Goal: Task Accomplishment & Management: Complete application form

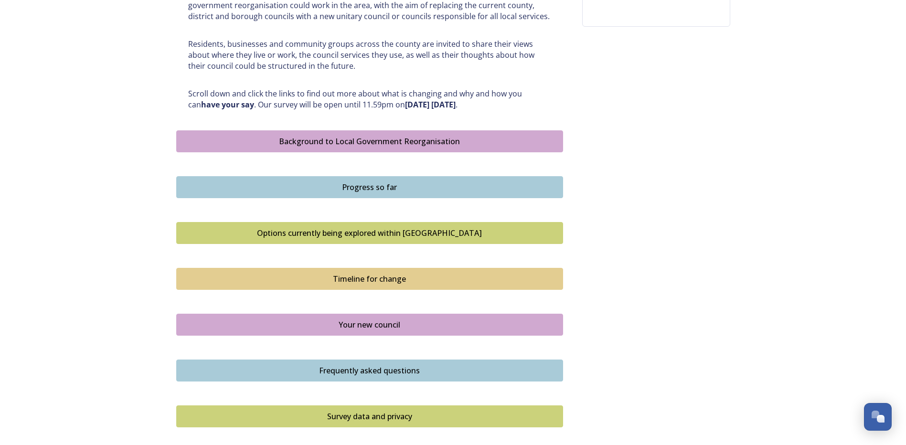
scroll to position [430, 0]
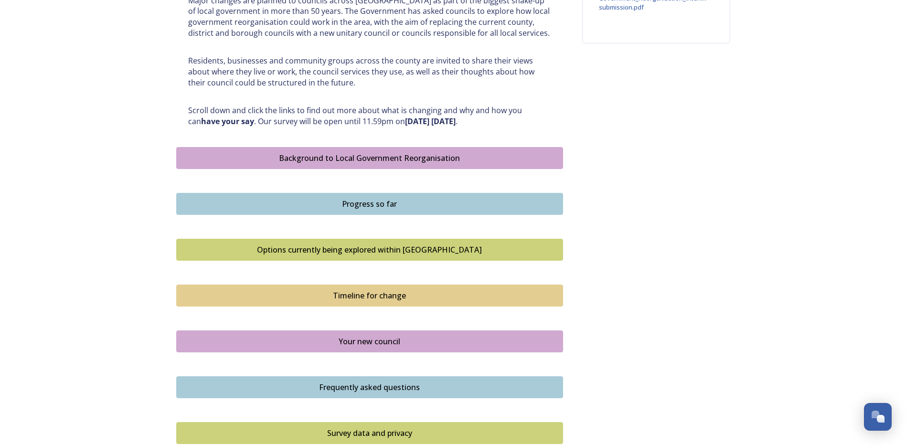
click at [341, 248] on div "Options currently being explored within [GEOGRAPHIC_DATA]" at bounding box center [369, 249] width 376 height 11
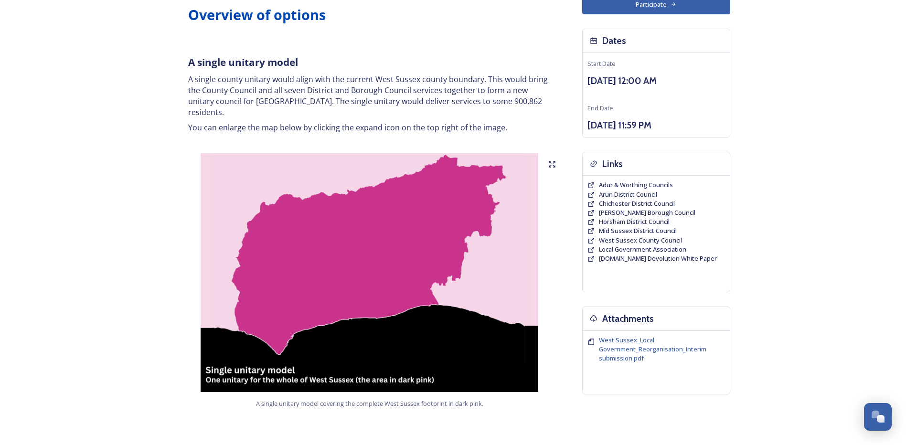
scroll to position [95, 0]
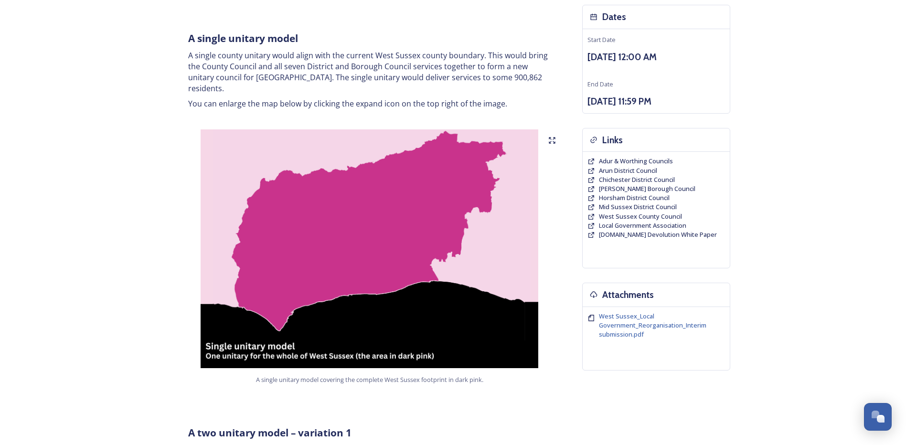
click at [400, 231] on img at bounding box center [369, 248] width 387 height 239
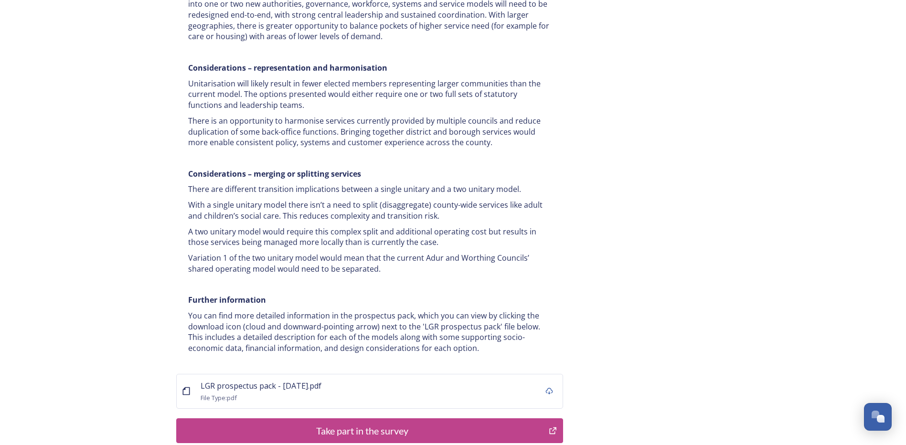
scroll to position [1806, 0]
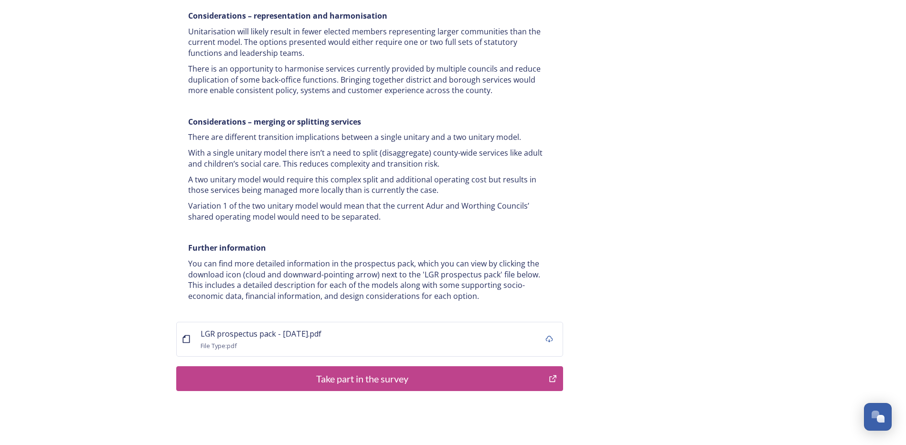
click at [408, 371] on div "Take part in the survey" at bounding box center [362, 378] width 362 height 14
click at [405, 371] on div "Take part in the survey" at bounding box center [362, 378] width 362 height 14
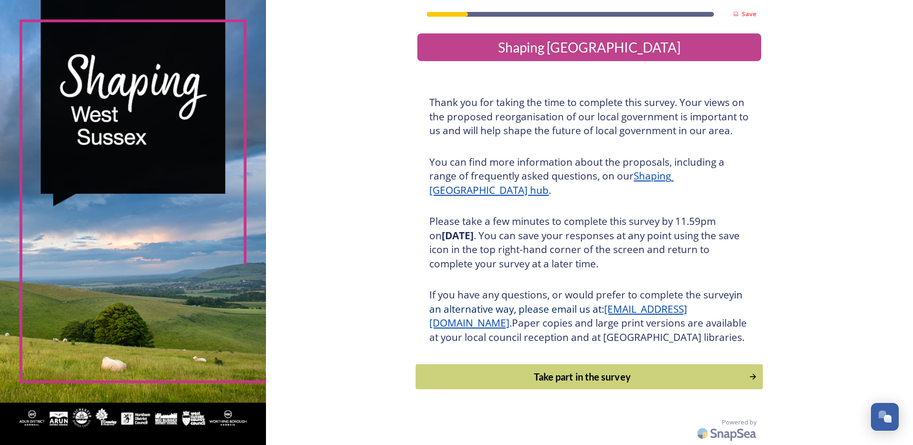
click at [597, 384] on div "Take part in the survey" at bounding box center [582, 377] width 323 height 14
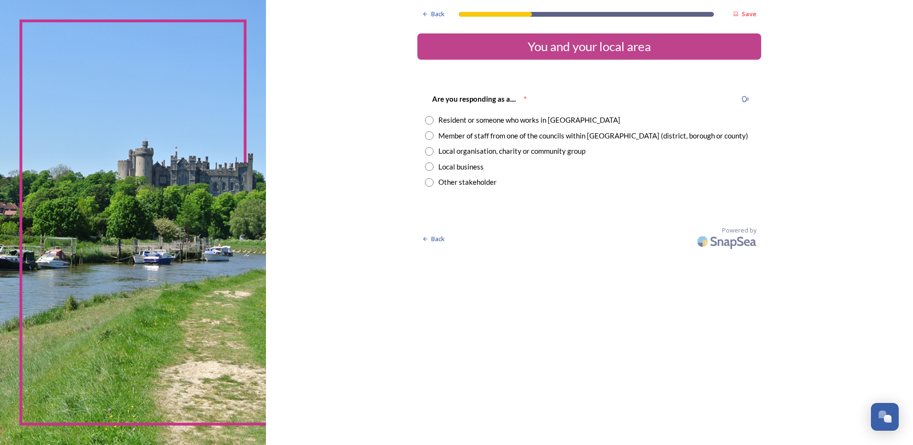
click at [447, 119] on div "Resident or someone who works in West Sussex" at bounding box center [529, 120] width 182 height 11
radio input "true"
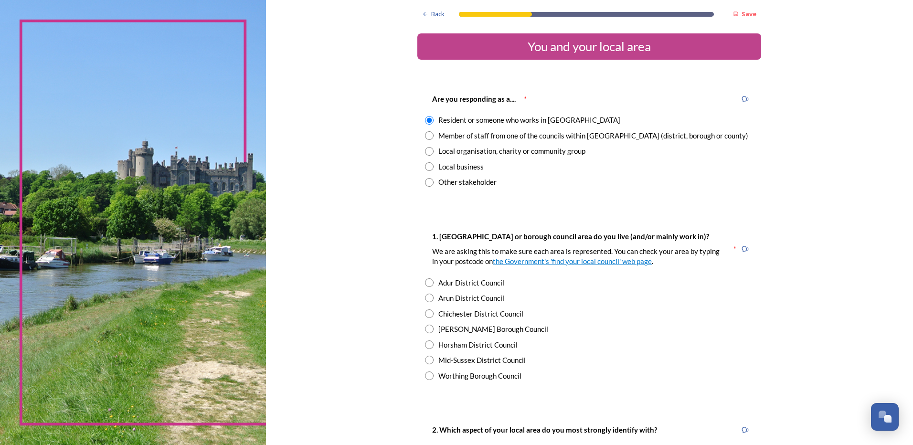
click at [465, 376] on div "Worthing Borough Council" at bounding box center [479, 376] width 83 height 11
radio input "true"
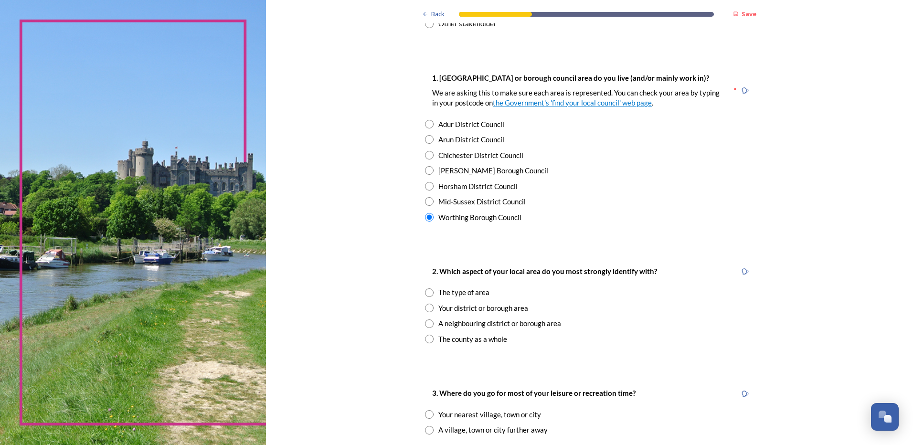
scroll to position [239, 0]
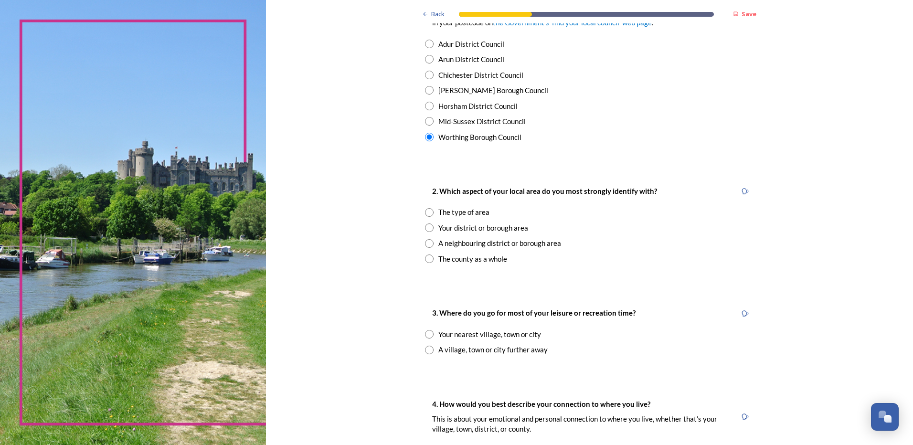
drag, startPoint x: 443, startPoint y: 243, endPoint x: 438, endPoint y: 230, distance: 13.6
click at [442, 243] on div "A neighbouring district or borough area" at bounding box center [499, 243] width 123 height 11
radio input "true"
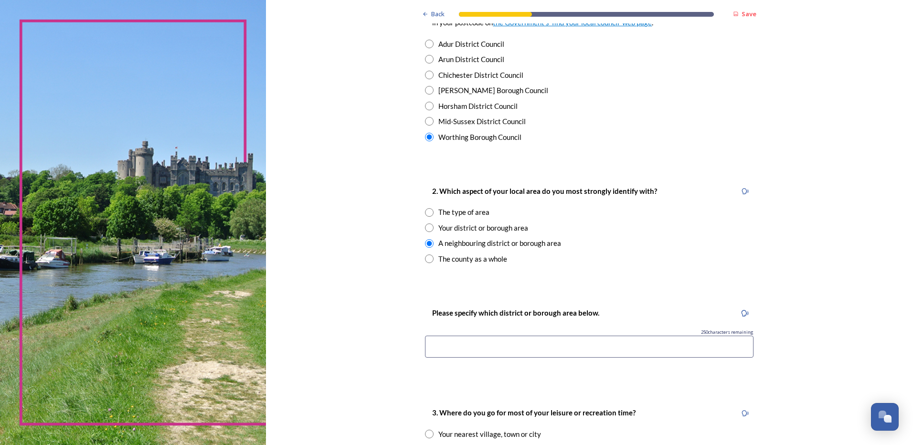
click at [438, 228] on div "Your district or borough area" at bounding box center [483, 228] width 90 height 11
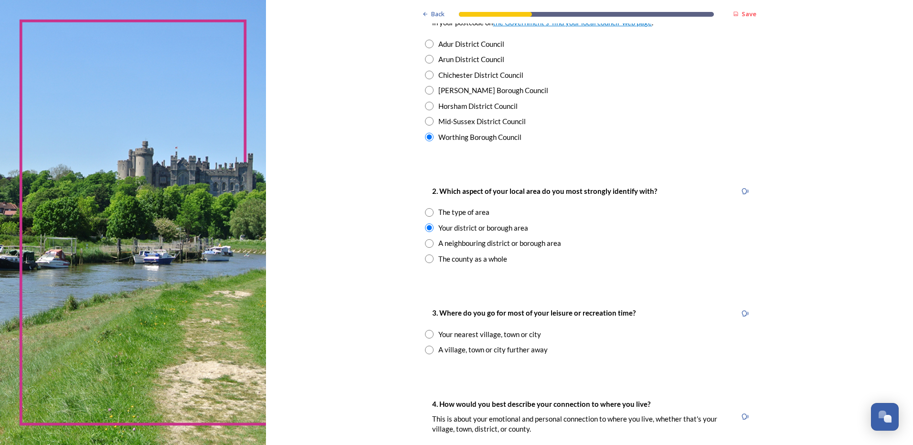
click at [441, 242] on div "A neighbouring district or borough area" at bounding box center [499, 243] width 123 height 11
radio input "false"
radio input "true"
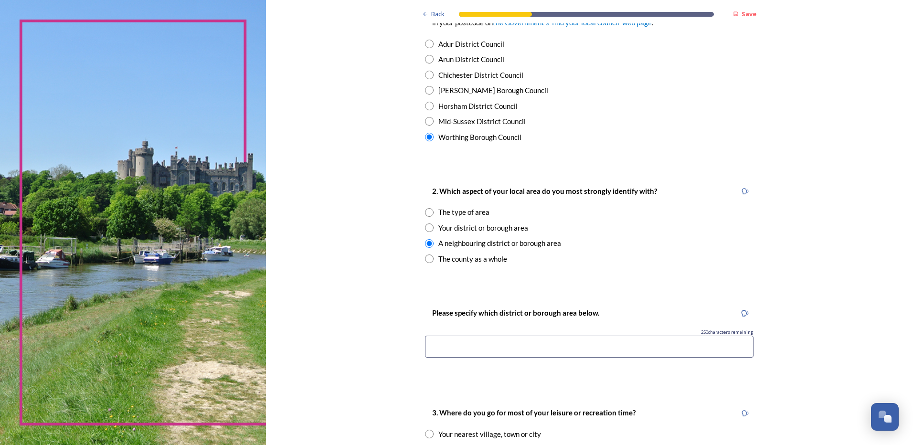
click at [442, 229] on div "Your district or borough area" at bounding box center [483, 228] width 90 height 11
radio input "true"
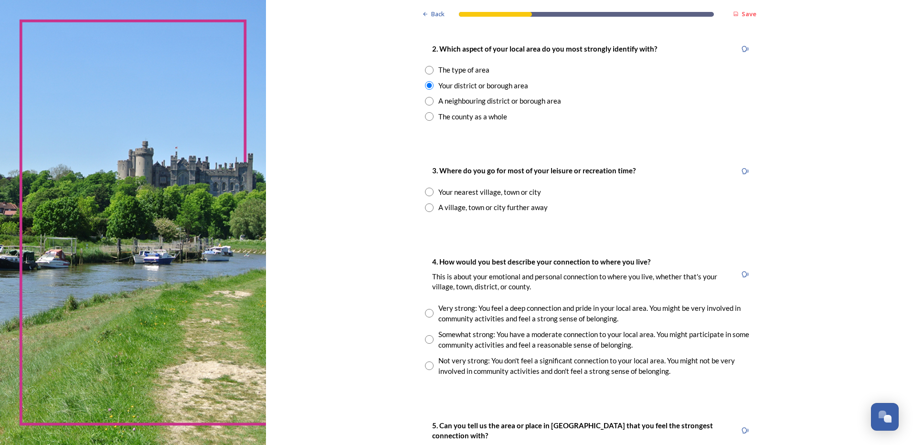
scroll to position [382, 0]
click at [465, 191] on div "Your nearest village, town or city" at bounding box center [489, 191] width 103 height 11
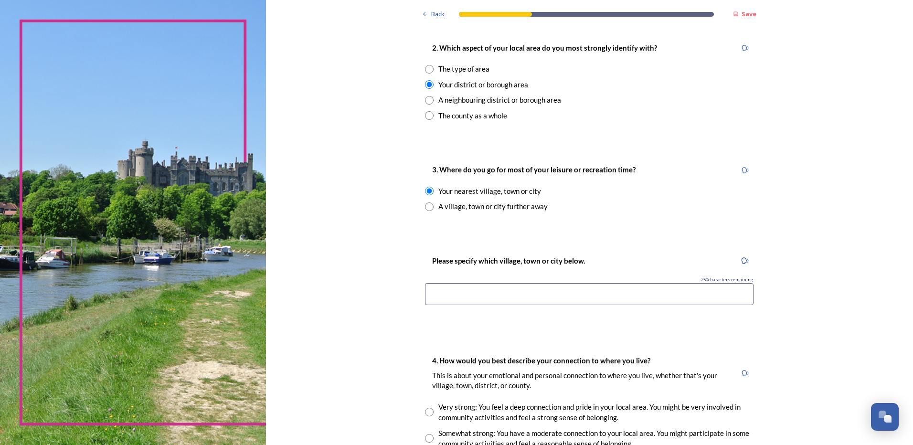
click at [466, 206] on div "A village, town or city further away" at bounding box center [492, 206] width 109 height 11
radio input "false"
radio input "true"
click at [467, 193] on div "Your nearest village, town or city" at bounding box center [489, 191] width 103 height 11
click at [475, 208] on div "A village, town or city further away" at bounding box center [492, 206] width 109 height 11
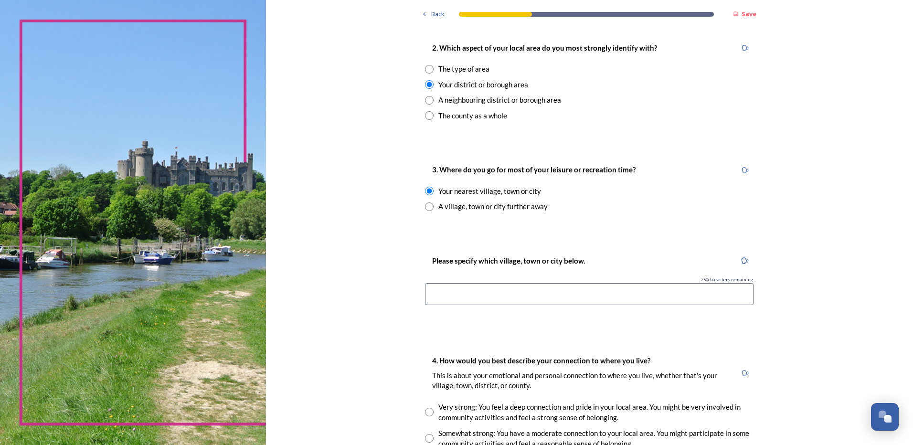
radio input "false"
radio input "true"
click at [490, 192] on div "Your nearest village, town or city" at bounding box center [489, 191] width 103 height 11
click at [506, 207] on div "A village, town or city further away" at bounding box center [492, 206] width 109 height 11
radio input "false"
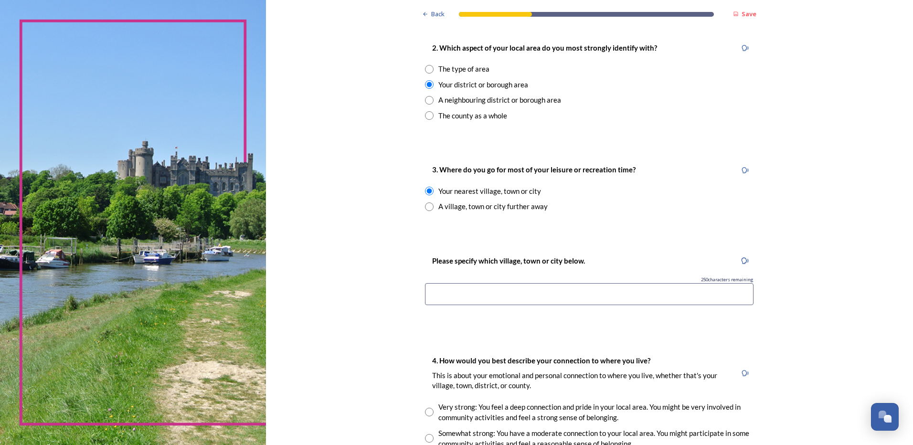
radio input "true"
click at [532, 299] on input at bounding box center [589, 294] width 328 height 22
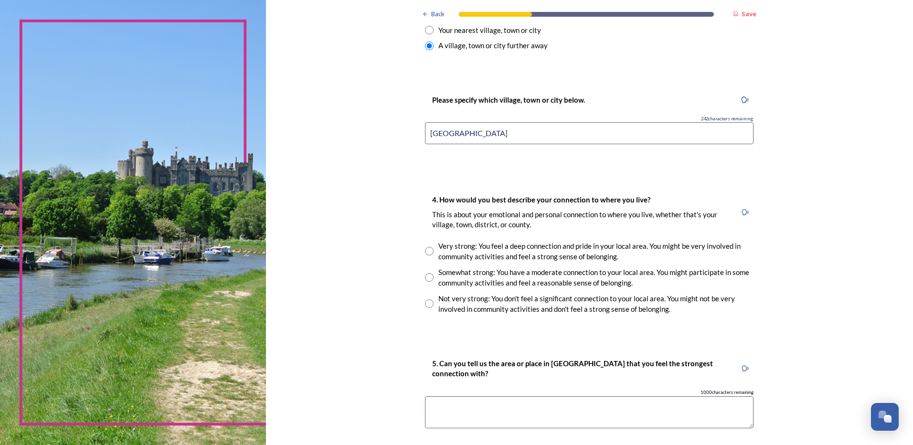
scroll to position [573, 0]
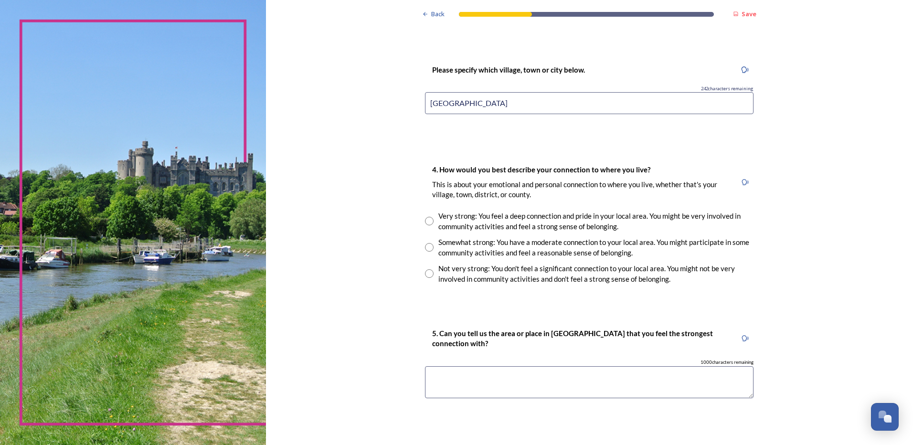
type input "Brighton"
click at [425, 249] on input "radio" at bounding box center [429, 247] width 9 height 9
radio input "true"
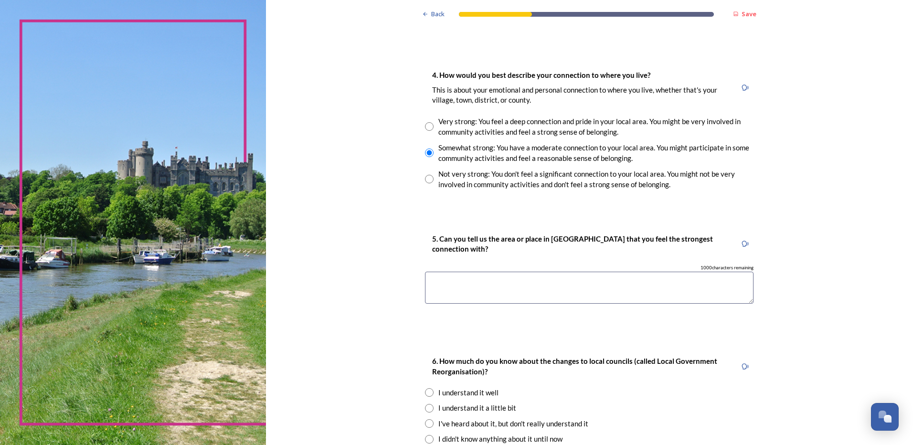
scroll to position [668, 0]
click at [573, 283] on textarea at bounding box center [589, 287] width 328 height 32
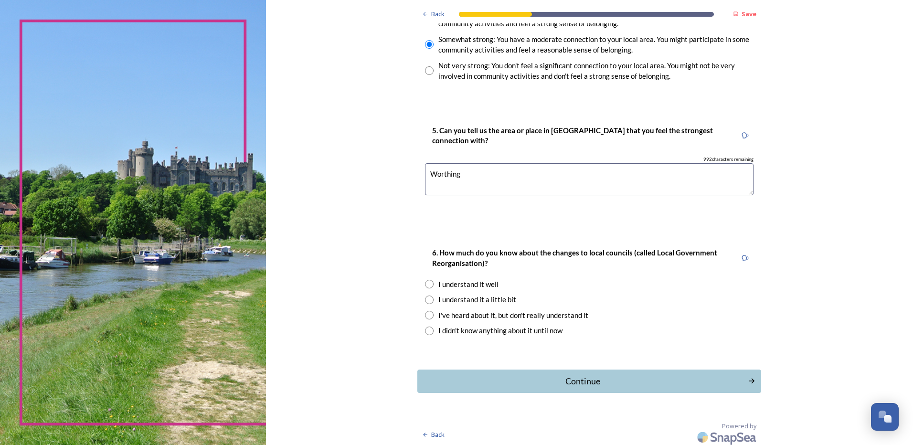
scroll to position [779, 0]
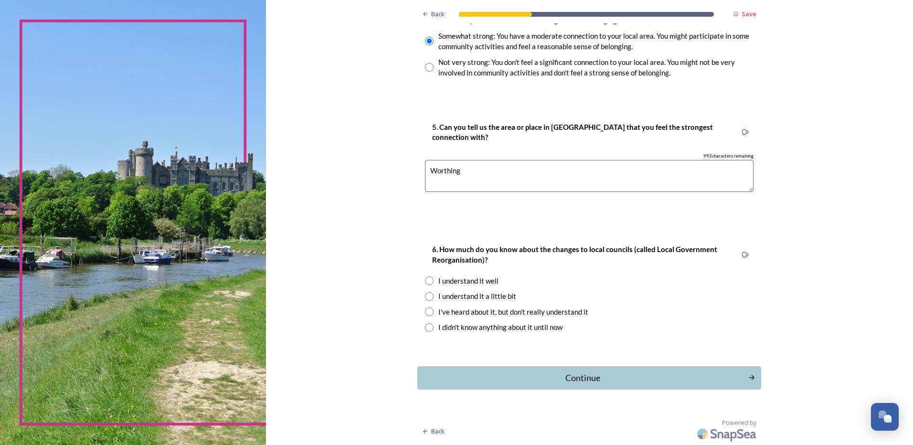
type textarea "Worthing"
click at [476, 279] on div "I understand it well" at bounding box center [468, 281] width 60 height 11
radio input "true"
click at [605, 381] on div "Continue" at bounding box center [582, 377] width 323 height 13
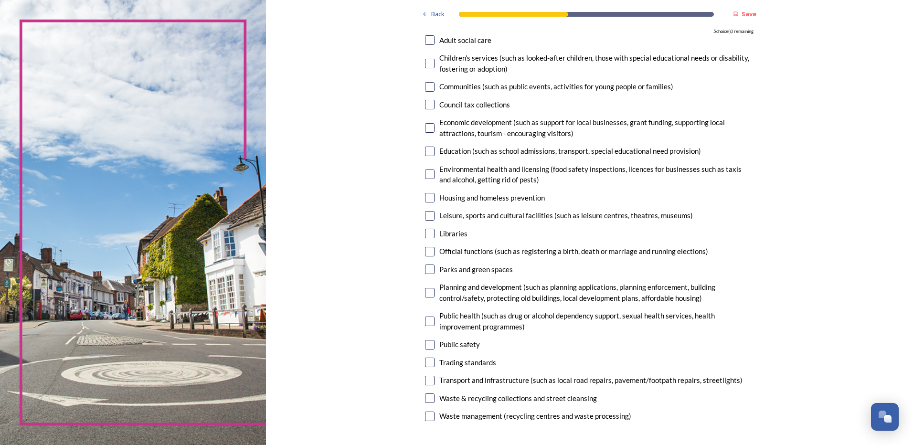
scroll to position [48, 0]
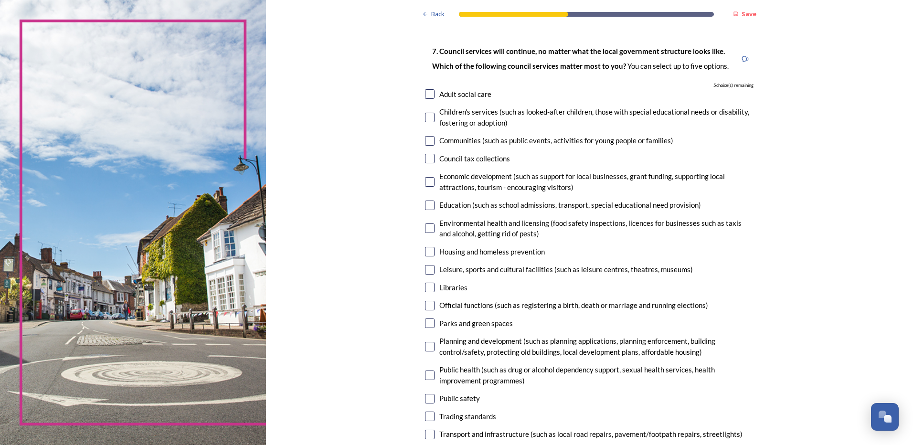
click at [430, 93] on input "checkbox" at bounding box center [430, 94] width 10 height 10
checkbox input "true"
click at [428, 117] on input "checkbox" at bounding box center [430, 118] width 10 height 10
checkbox input "true"
click at [427, 141] on input "checkbox" at bounding box center [430, 141] width 10 height 10
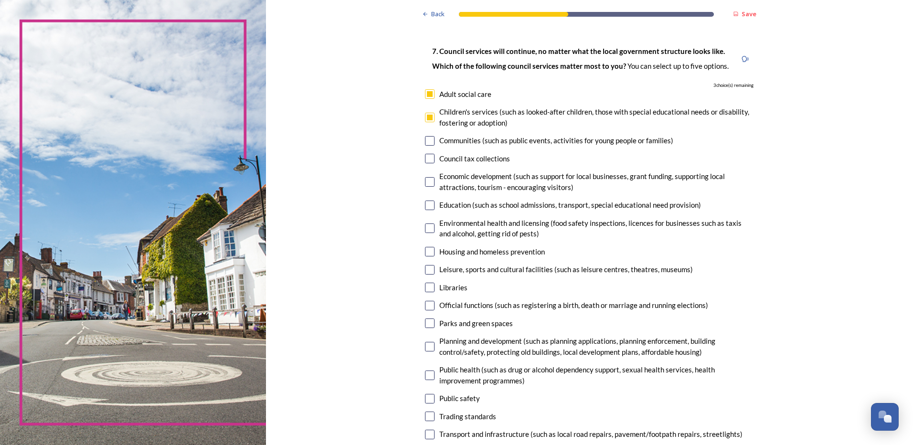
checkbox input "true"
click at [425, 181] on input "checkbox" at bounding box center [430, 182] width 10 height 10
checkbox input "false"
click at [427, 204] on input "checkbox" at bounding box center [430, 206] width 10 height 10
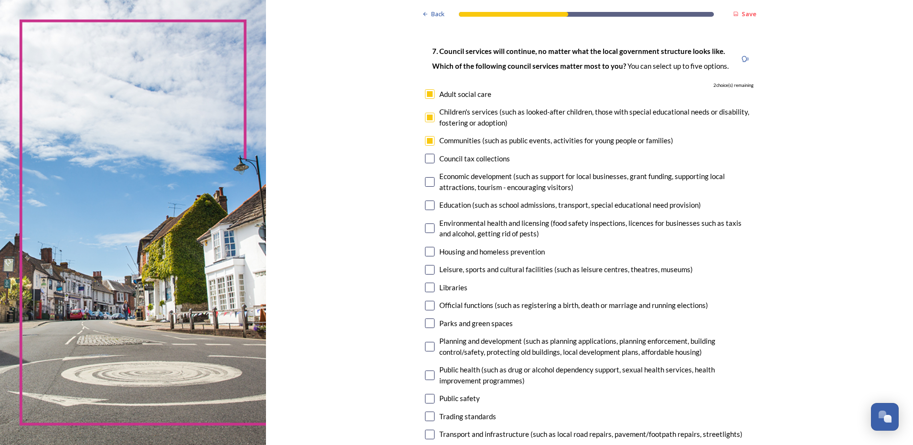
checkbox input "true"
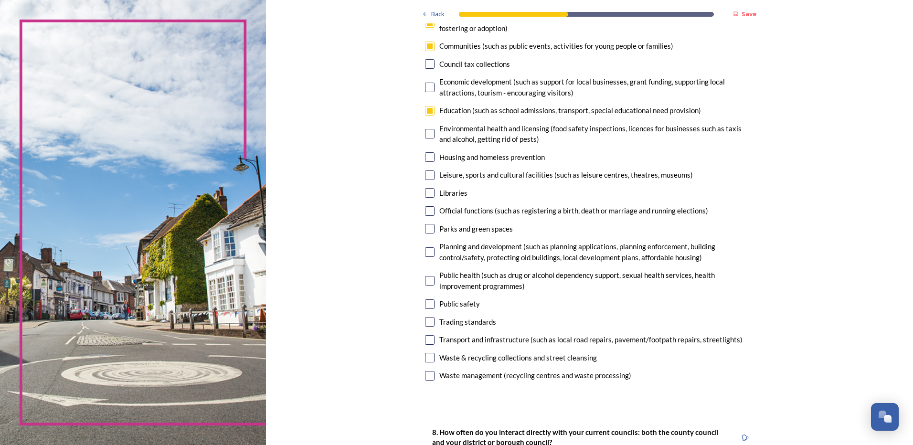
scroll to position [143, 0]
click at [428, 156] on input "checkbox" at bounding box center [430, 156] width 10 height 10
checkbox input "true"
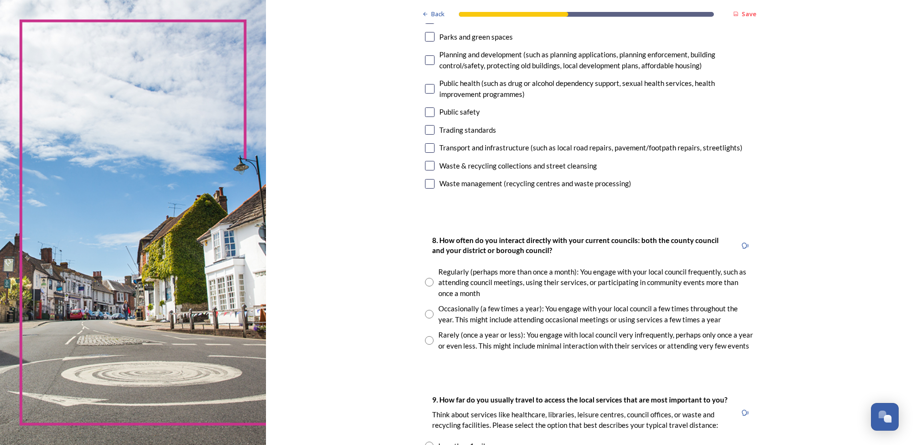
scroll to position [382, 0]
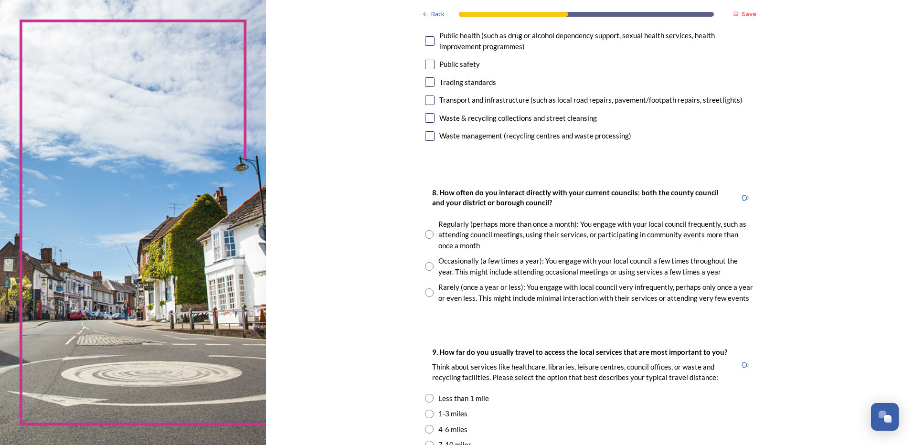
click at [425, 295] on input "radio" at bounding box center [429, 292] width 9 height 9
radio input "true"
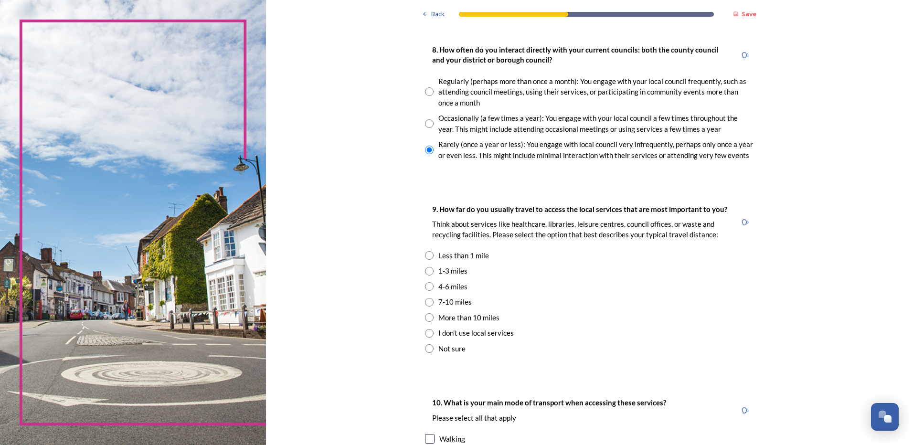
scroll to position [525, 0]
click at [426, 272] on input "radio" at bounding box center [429, 270] width 9 height 9
radio input "true"
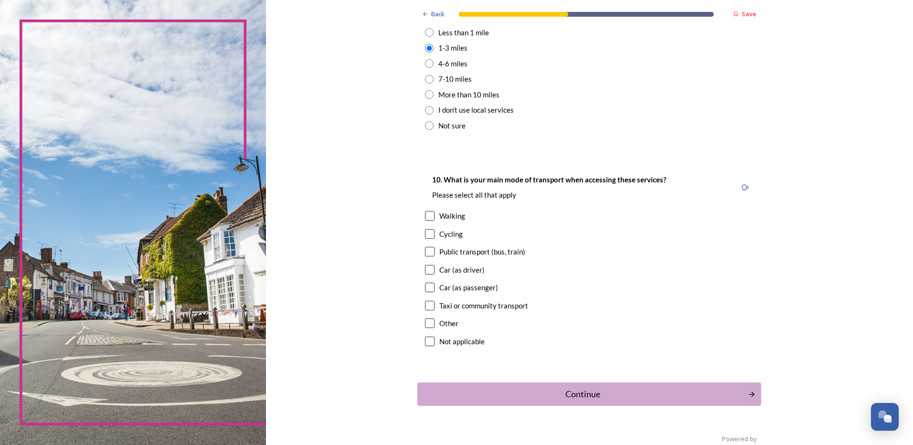
scroll to position [764, 0]
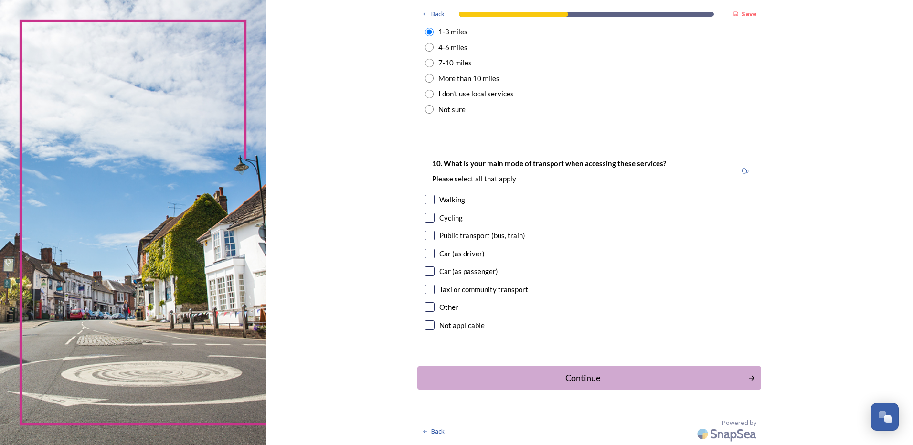
click at [428, 250] on input "checkbox" at bounding box center [430, 254] width 10 height 10
checkbox input "true"
click at [643, 374] on div "Continue" at bounding box center [582, 377] width 323 height 13
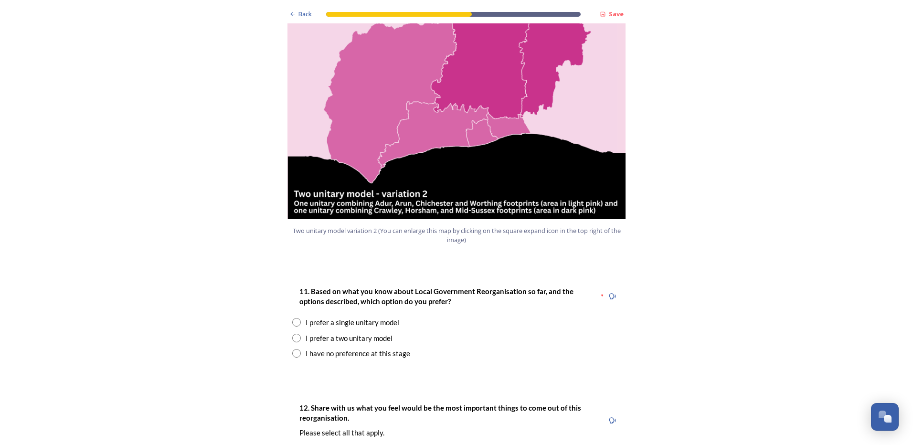
scroll to position [1098, 0]
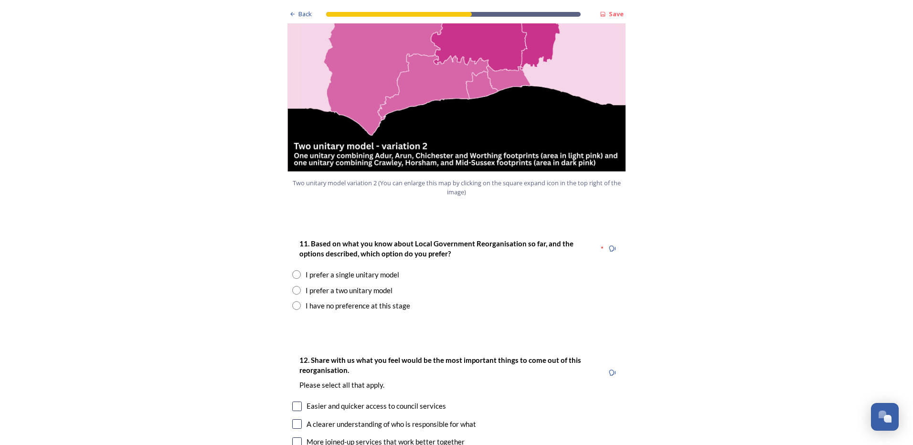
click at [329, 285] on div "I prefer a two unitary model" at bounding box center [349, 290] width 87 height 11
radio input "true"
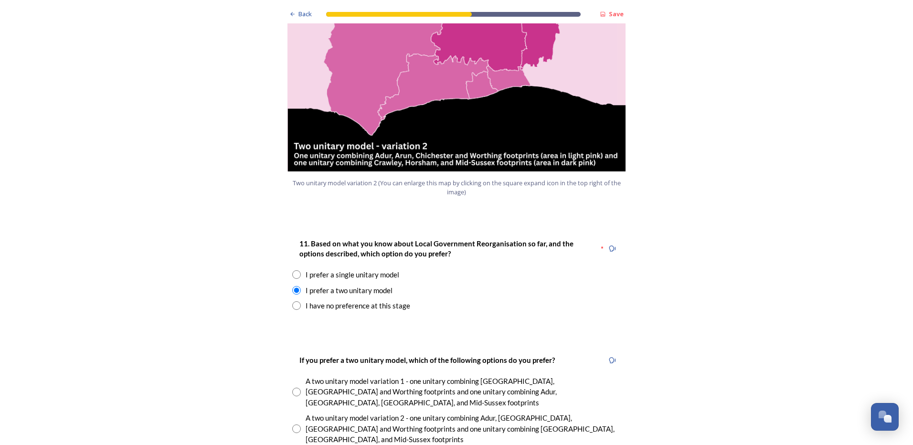
click at [388, 269] on div "I prefer a single unitary model" at bounding box center [353, 274] width 94 height 11
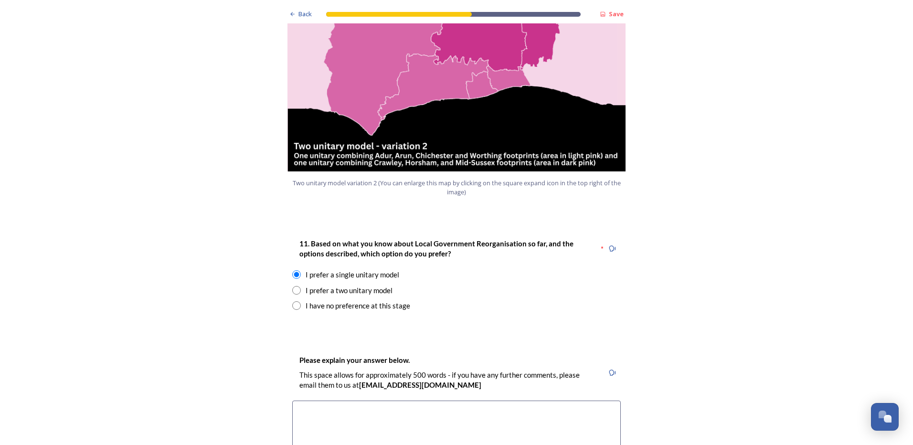
click at [375, 285] on div "I prefer a two unitary model" at bounding box center [349, 290] width 87 height 11
radio input "false"
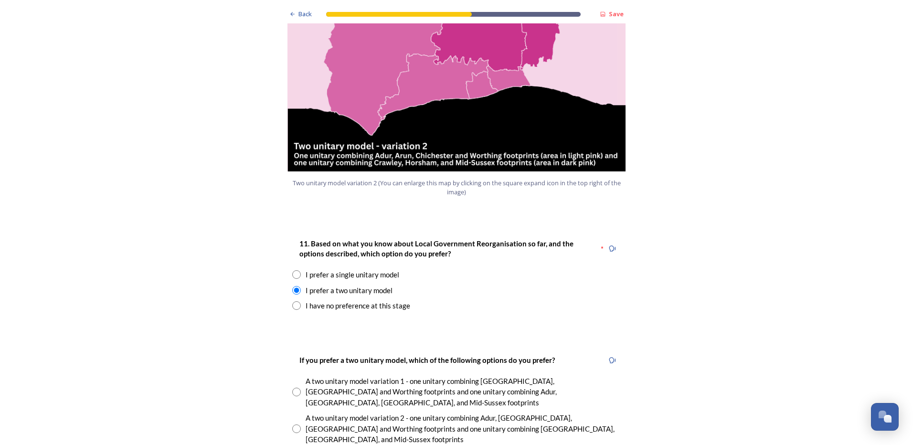
click at [362, 300] on div "I have no preference at this stage" at bounding box center [358, 305] width 105 height 11
radio input "false"
radio input "true"
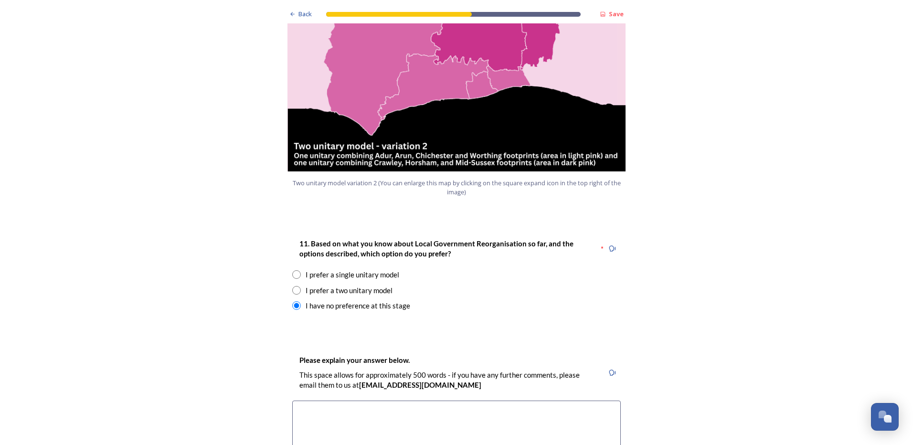
click at [362, 285] on div "I prefer a two unitary model" at bounding box center [349, 290] width 87 height 11
radio input "true"
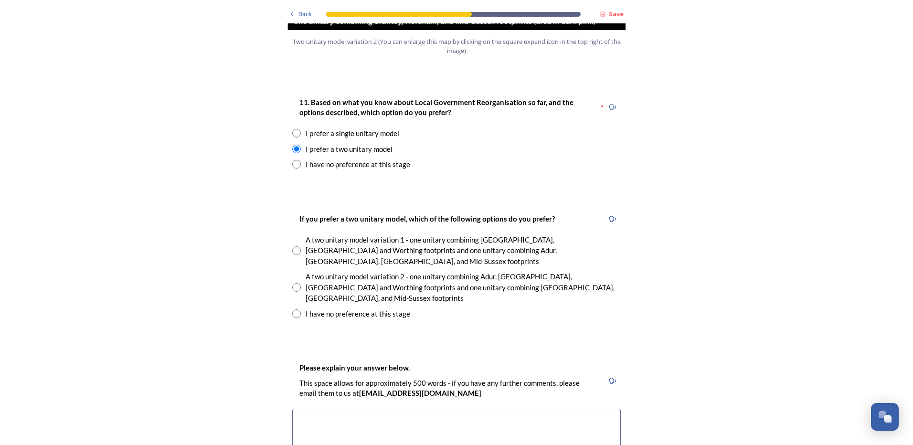
scroll to position [1289, 0]
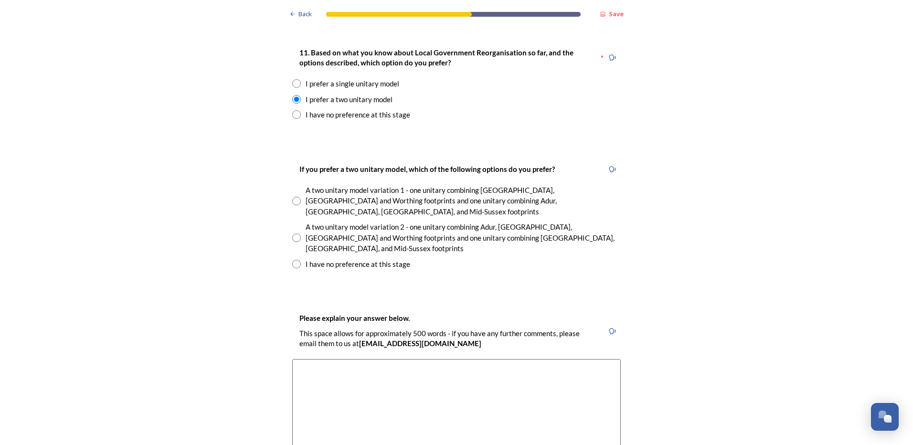
click at [292, 233] on input "radio" at bounding box center [296, 237] width 9 height 9
radio input "true"
drag, startPoint x: 412, startPoint y: 337, endPoint x: 416, endPoint y: 332, distance: 6.4
click at [411, 359] on textarea at bounding box center [456, 412] width 328 height 107
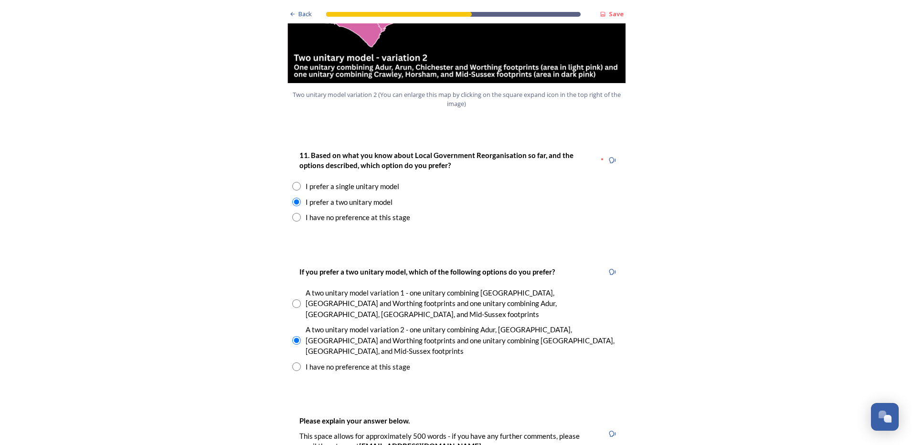
scroll to position [1241, 0]
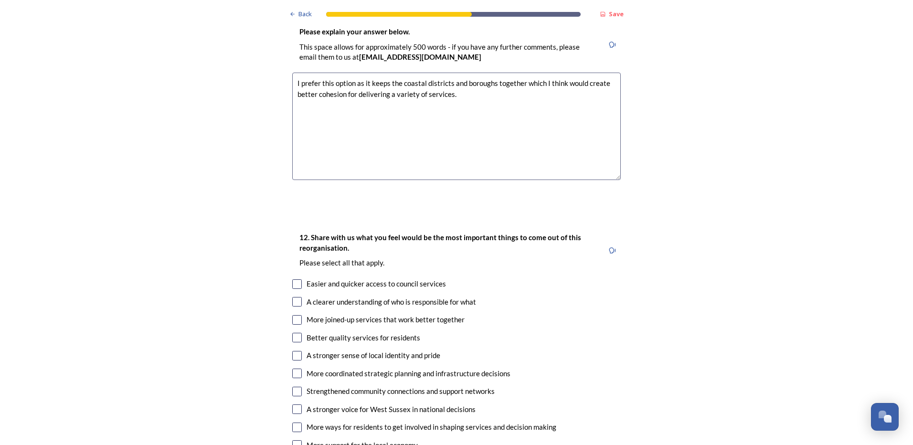
scroll to position [1623, 0]
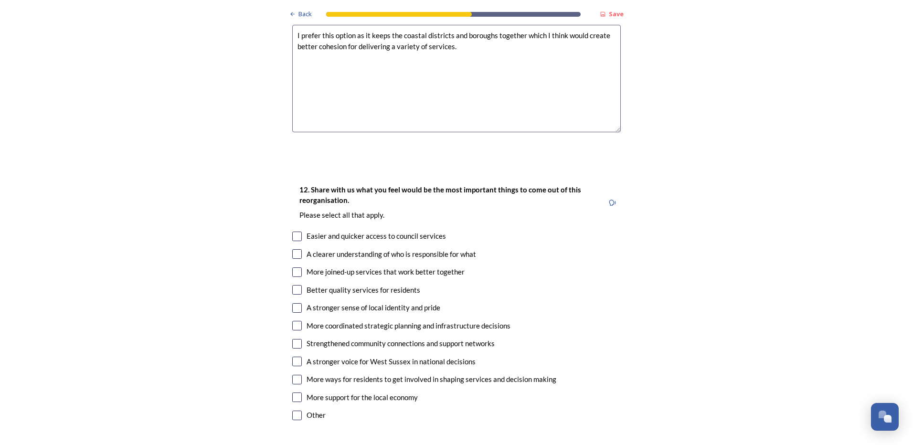
type textarea "I prefer this option as it keeps the coastal districts and boroughs together wh…"
click at [438, 266] on div "More joined-up services that work better together" at bounding box center [386, 271] width 158 height 11
checkbox input "true"
click at [334, 285] on div "Better quality services for residents" at bounding box center [364, 290] width 114 height 11
checkbox input "true"
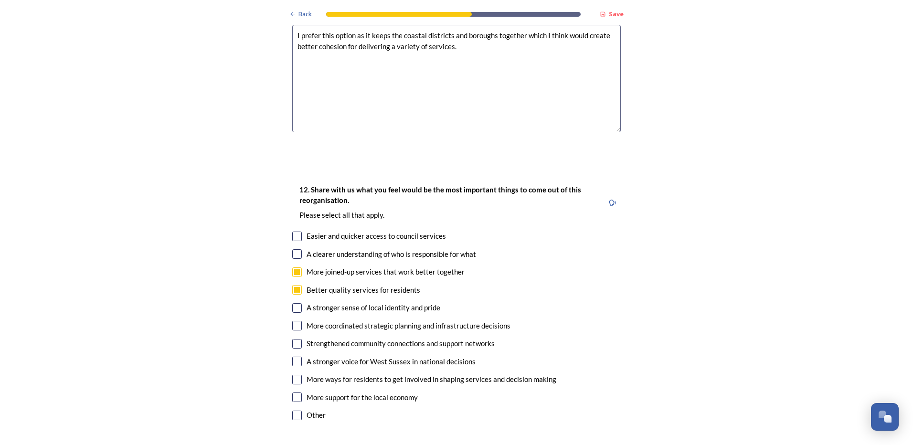
click at [554, 265] on div "12. Share with us what you feel would be the most important things to come out …" at bounding box center [457, 303] width 344 height 258
click at [657, 316] on div "Back Save Prioritising future services As explained on our Shaping West Sussex …" at bounding box center [456, 45] width 913 height 3337
click at [293, 321] on input "checkbox" at bounding box center [297, 326] width 10 height 10
checkbox input "true"
click at [295, 357] on input "checkbox" at bounding box center [297, 362] width 10 height 10
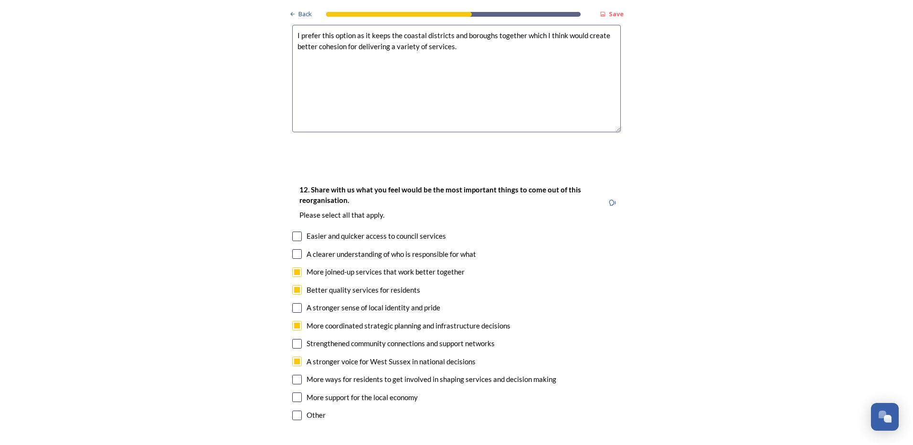
click at [294, 357] on input "checkbox" at bounding box center [297, 362] width 10 height 10
checkbox input "false"
click at [296, 392] on input "checkbox" at bounding box center [297, 397] width 10 height 10
checkbox input "true"
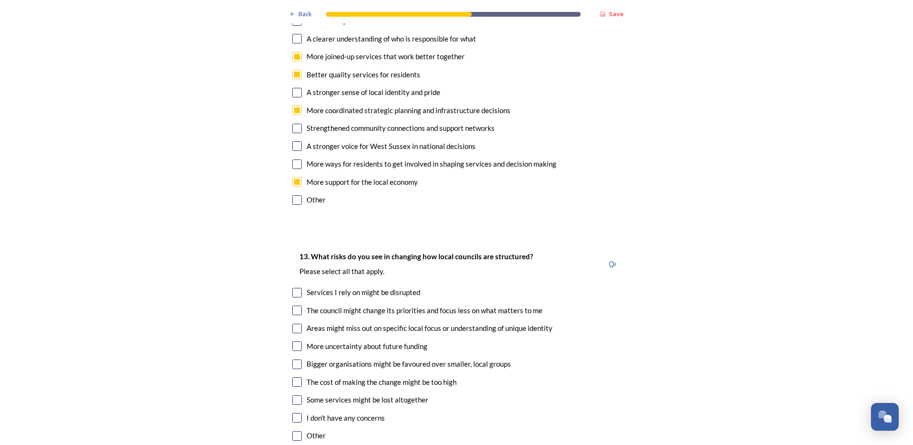
scroll to position [1862, 0]
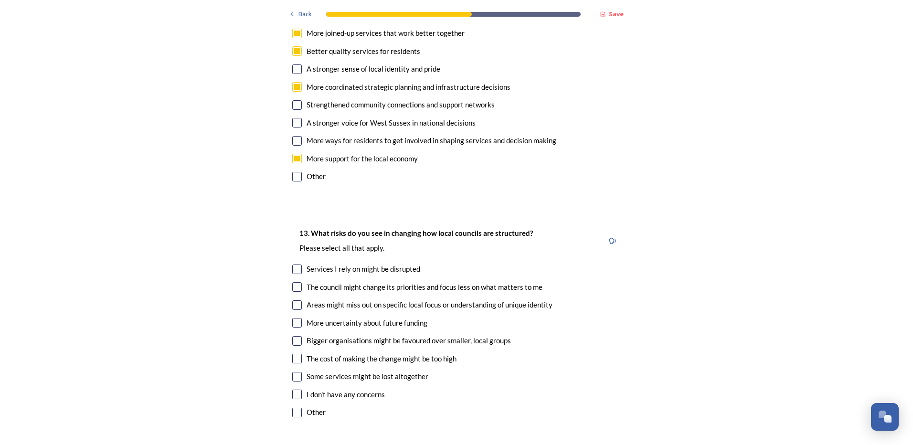
click at [292, 265] on input "checkbox" at bounding box center [297, 270] width 10 height 10
checkbox input "true"
click at [296, 300] on input "checkbox" at bounding box center [297, 305] width 10 height 10
checkbox input "true"
click at [295, 354] on input "checkbox" at bounding box center [297, 359] width 10 height 10
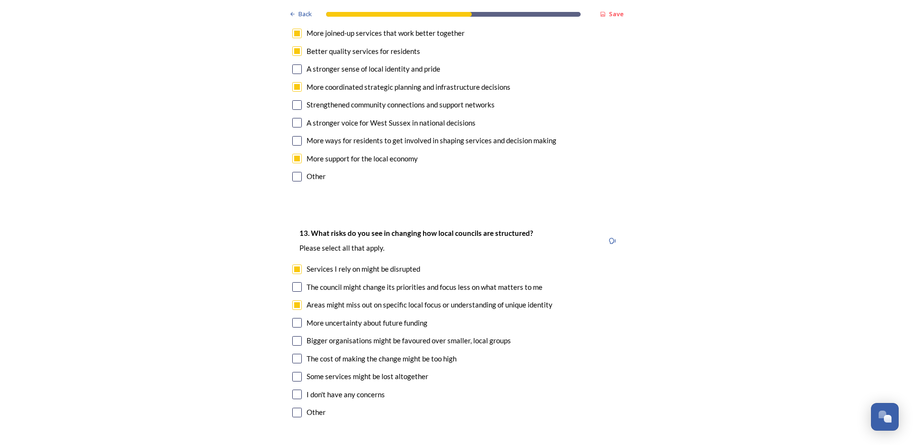
checkbox input "true"
click at [295, 372] on input "checkbox" at bounding box center [297, 377] width 10 height 10
checkbox input "true"
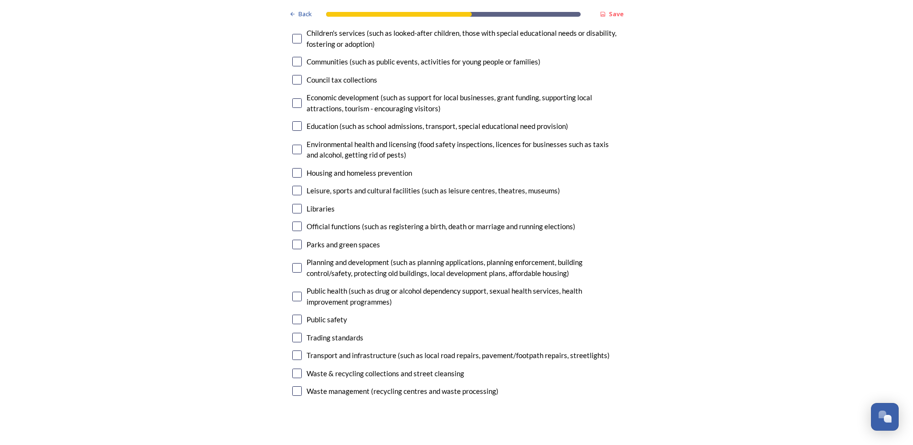
scroll to position [2387, 0]
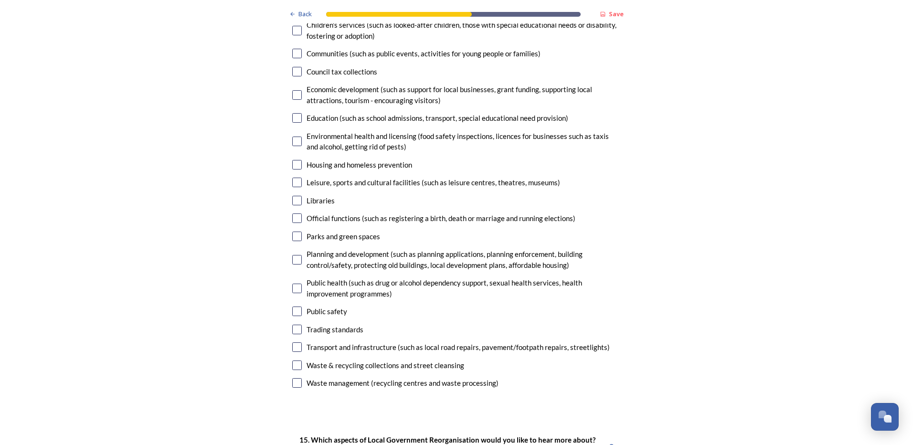
click at [293, 342] on input "checkbox" at bounding box center [297, 347] width 10 height 10
checkbox input "true"
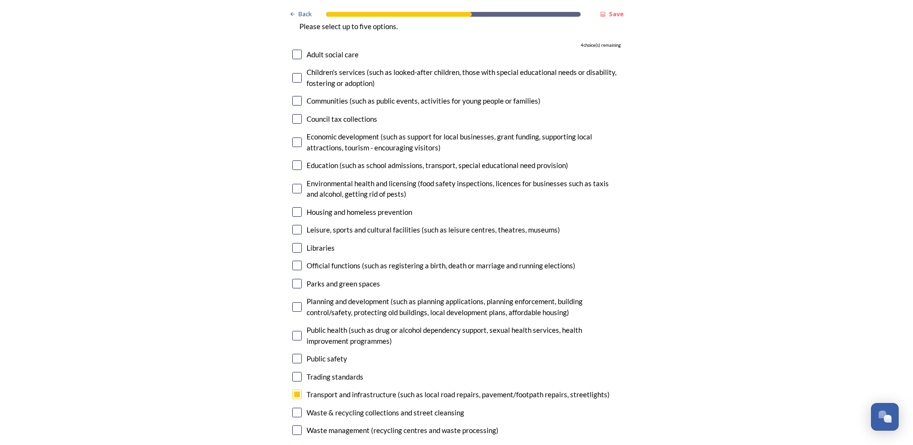
scroll to position [2340, 0]
click at [293, 303] on input "checkbox" at bounding box center [297, 308] width 10 height 10
checkbox input "true"
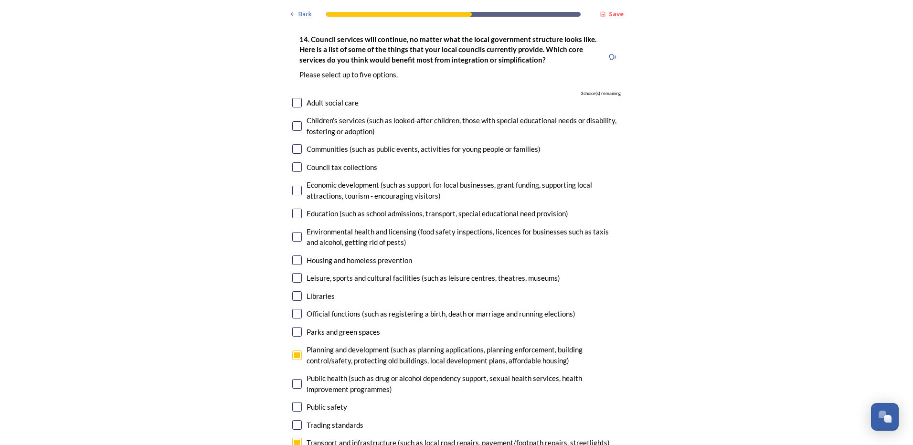
scroll to position [2244, 0]
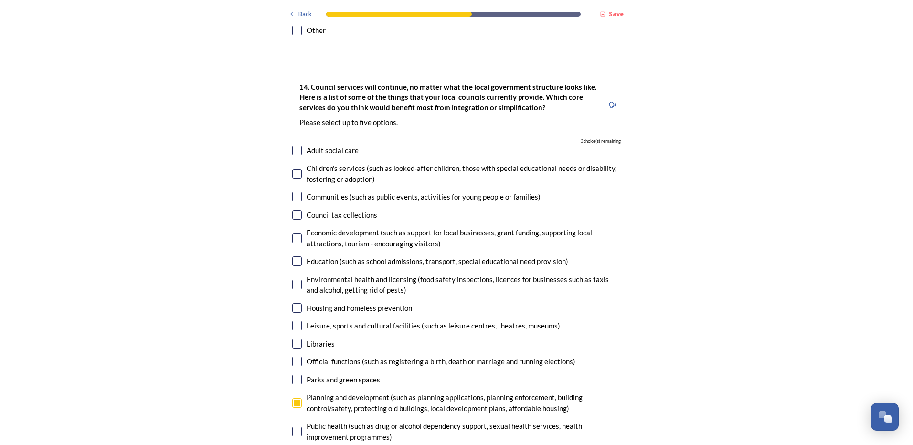
click at [295, 256] on input "checkbox" at bounding box center [297, 261] width 10 height 10
checkbox input "true"
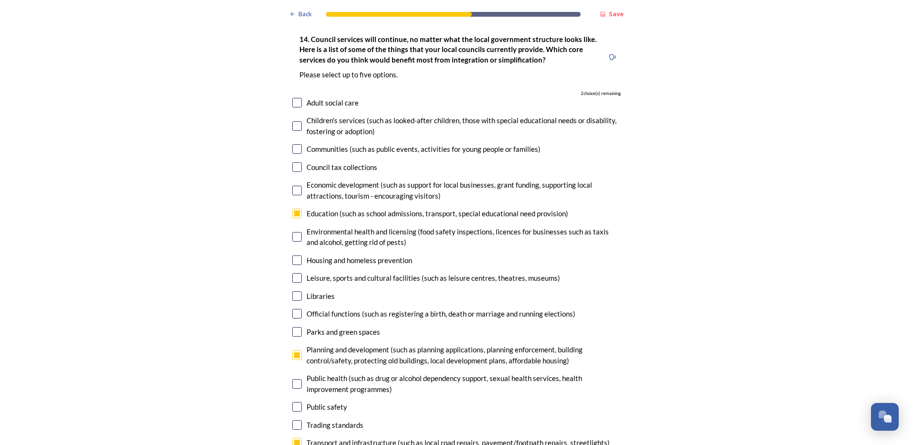
click at [294, 144] on input "checkbox" at bounding box center [297, 149] width 10 height 10
checkbox input "true"
click at [292, 90] on div "1 choice(s) remaining" at bounding box center [456, 93] width 328 height 7
click at [294, 98] on input "checkbox" at bounding box center [297, 103] width 10 height 10
checkbox input "true"
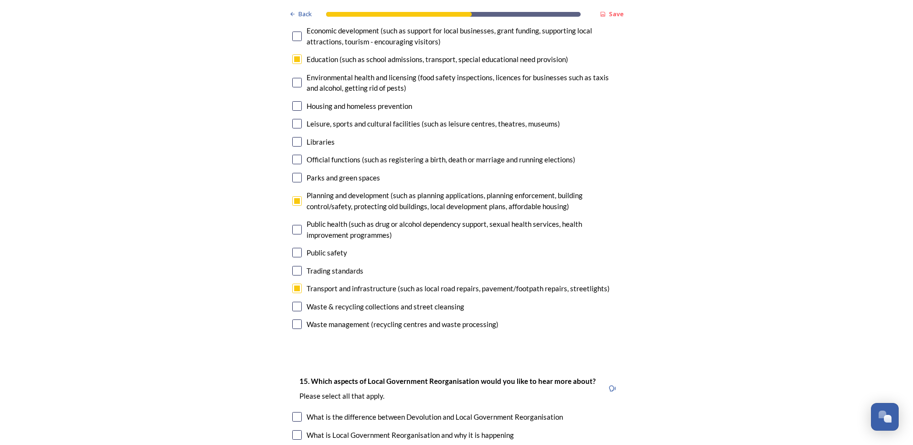
scroll to position [2626, 0]
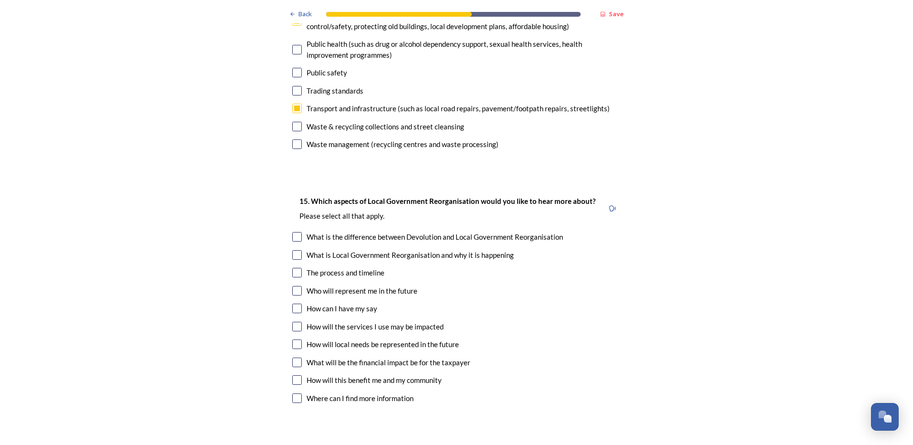
click at [297, 322] on input "checkbox" at bounding box center [297, 327] width 10 height 10
checkbox input "true"
click at [294, 358] on input "checkbox" at bounding box center [297, 363] width 10 height 10
checkbox input "true"
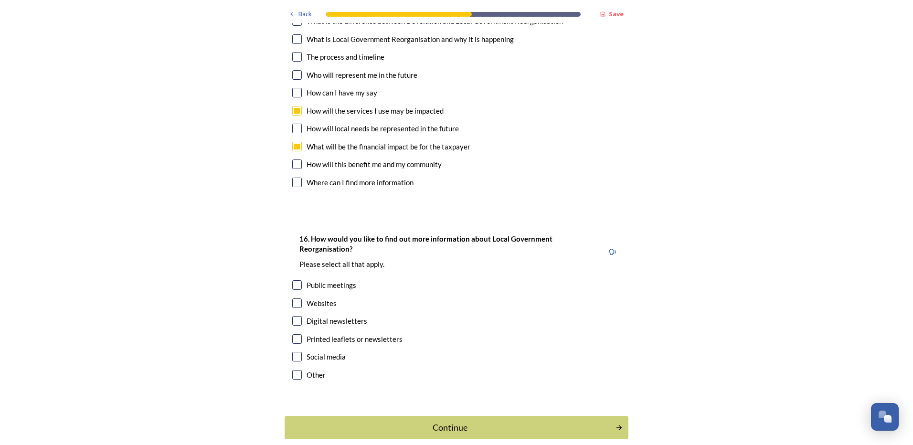
click at [294, 316] on input "checkbox" at bounding box center [297, 321] width 10 height 10
checkbox input "true"
click at [296, 352] on input "checkbox" at bounding box center [297, 357] width 10 height 10
checkbox input "true"
click at [479, 421] on div "Continue" at bounding box center [449, 427] width 323 height 13
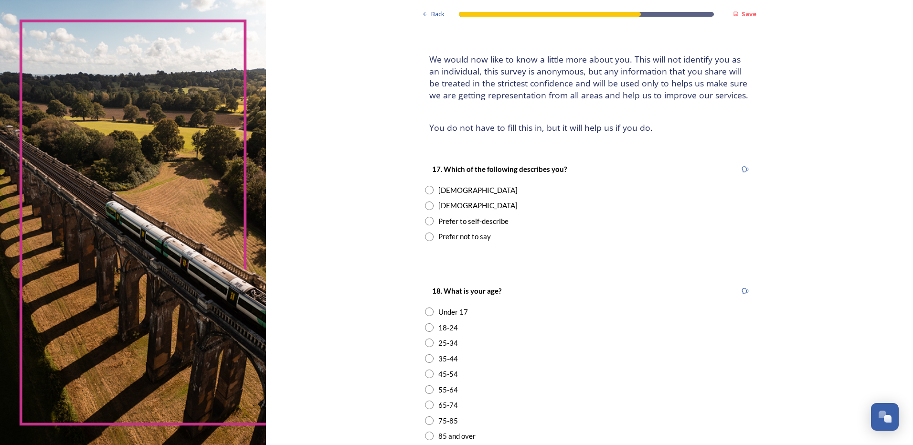
scroll to position [95, 0]
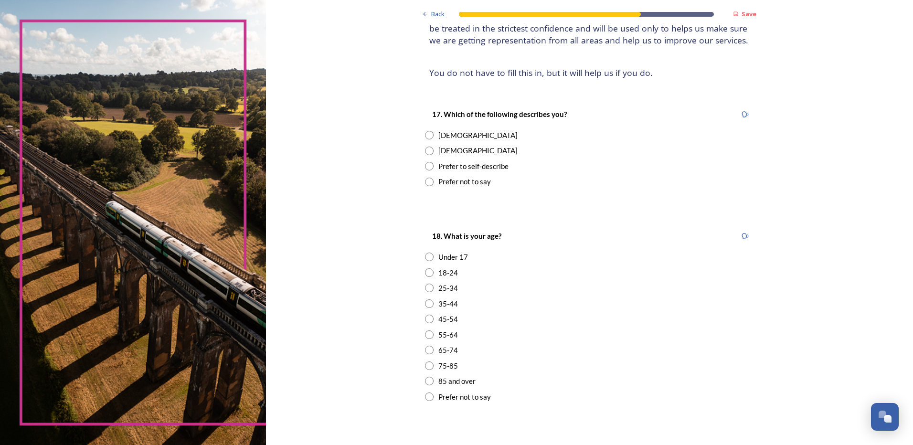
click at [447, 135] on div "Female" at bounding box center [477, 135] width 79 height 11
radio input "true"
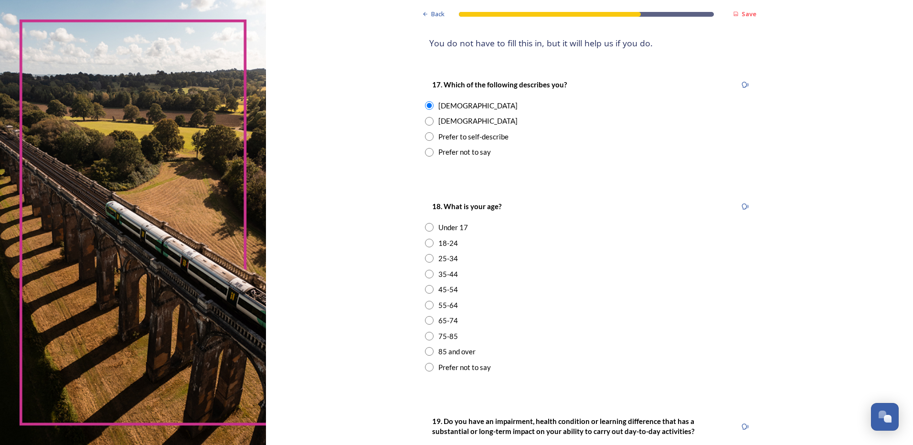
scroll to position [239, 0]
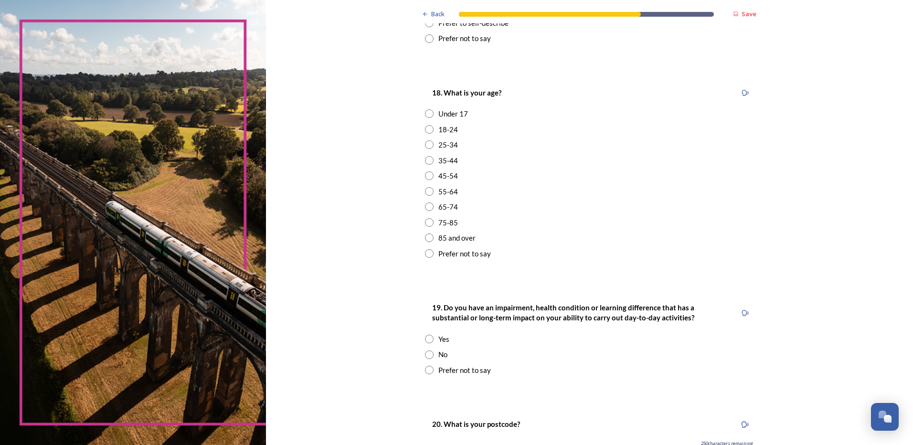
click at [447, 146] on div "25-34" at bounding box center [448, 144] width 20 height 11
radio input "true"
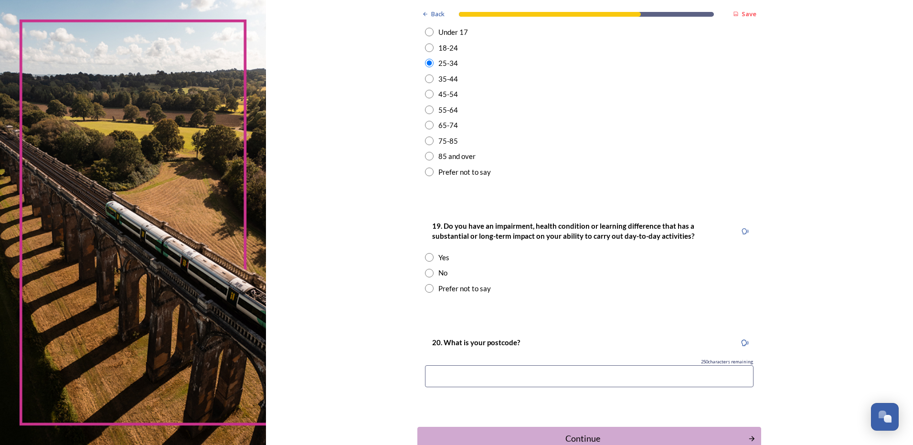
scroll to position [334, 0]
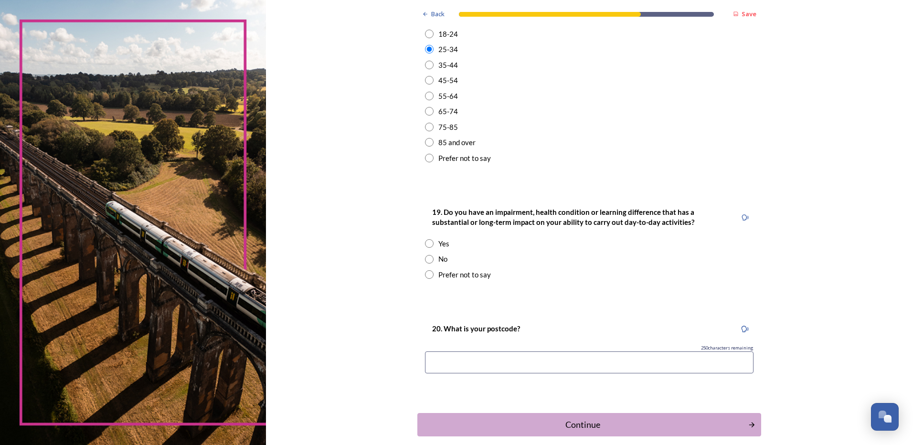
click at [438, 258] on div "No" at bounding box center [442, 259] width 9 height 11
radio input "true"
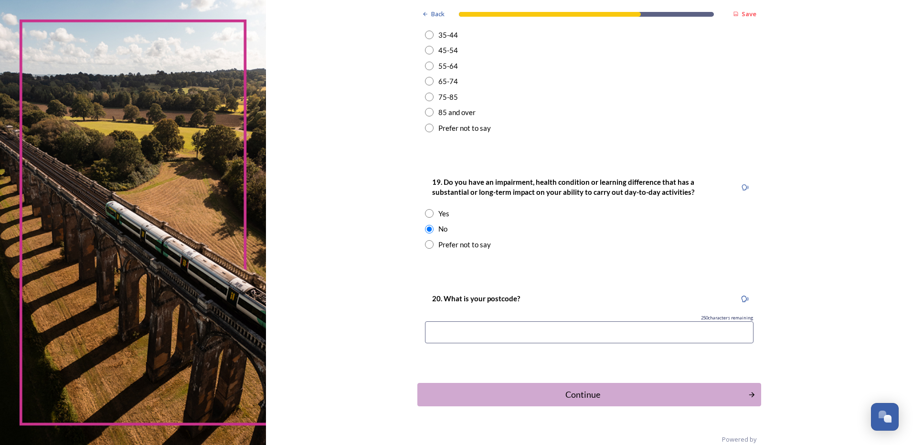
scroll to position [381, 0]
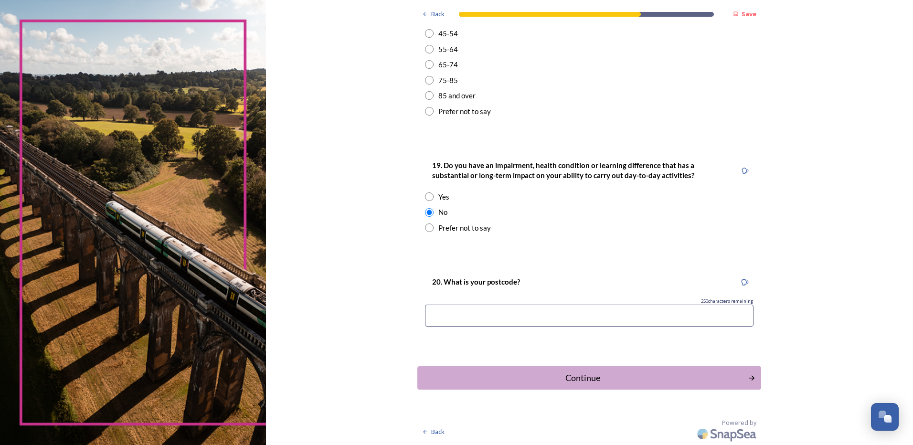
click at [613, 308] on input at bounding box center [589, 316] width 328 height 22
type input "bn13 3pt"
click at [585, 376] on div "Continue" at bounding box center [582, 377] width 323 height 13
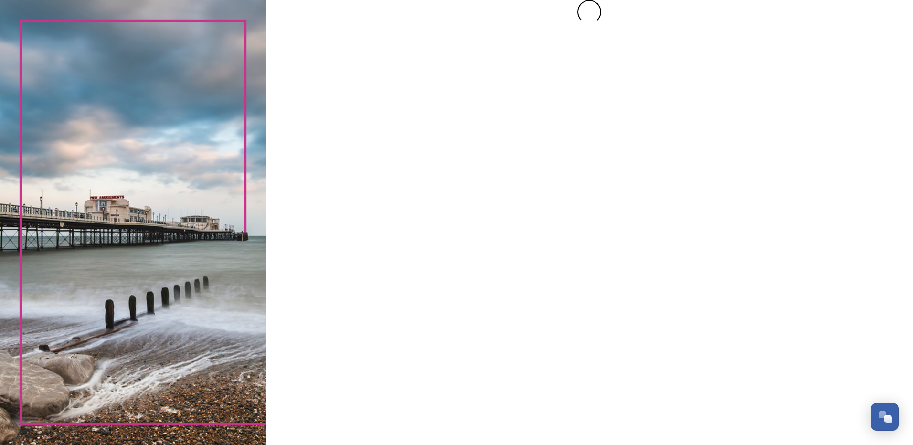
scroll to position [0, 0]
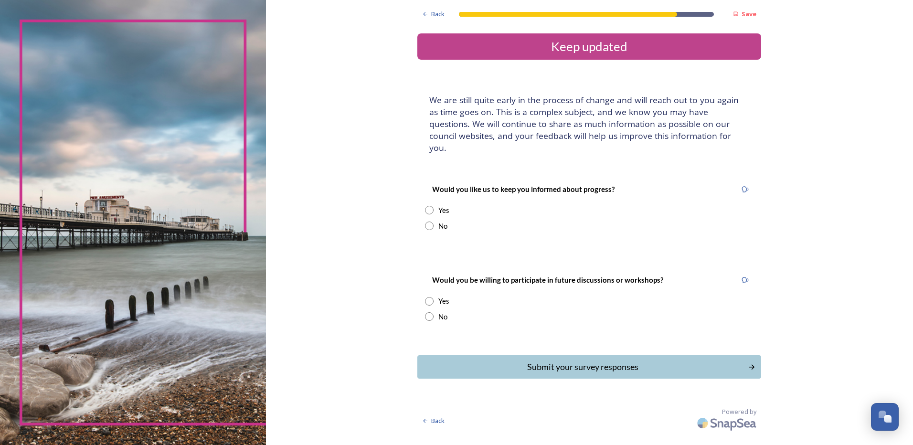
click at [430, 206] on input "radio" at bounding box center [429, 210] width 9 height 9
radio input "true"
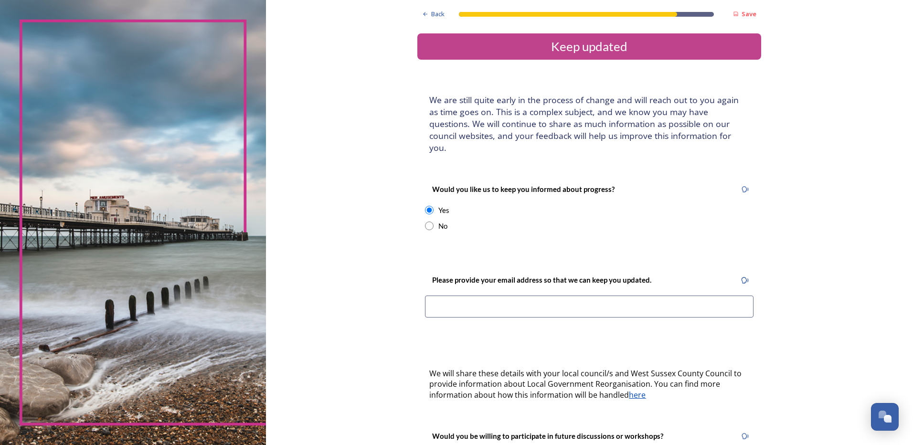
click at [446, 300] on input at bounding box center [589, 307] width 328 height 22
type input "c.bashford"
click at [427, 222] on input "radio" at bounding box center [429, 226] width 9 height 9
radio input "true"
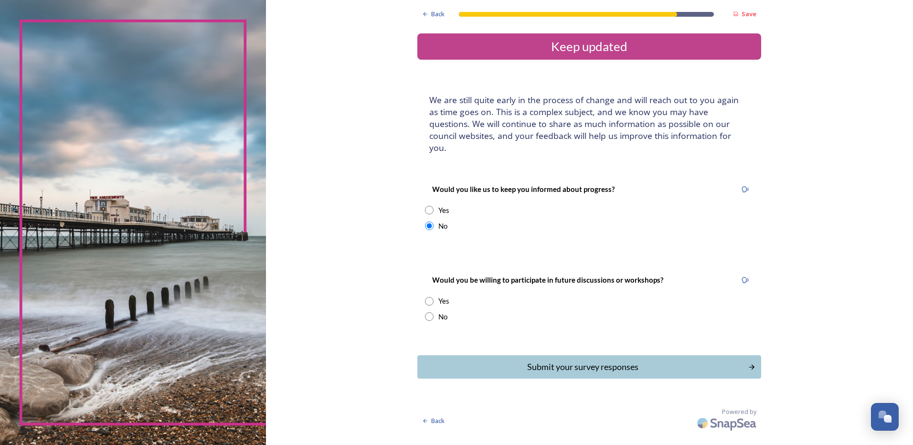
click at [431, 312] on input "radio" at bounding box center [429, 316] width 9 height 9
radio input "true"
click at [638, 360] on div "Submit your survey responses" at bounding box center [582, 366] width 323 height 13
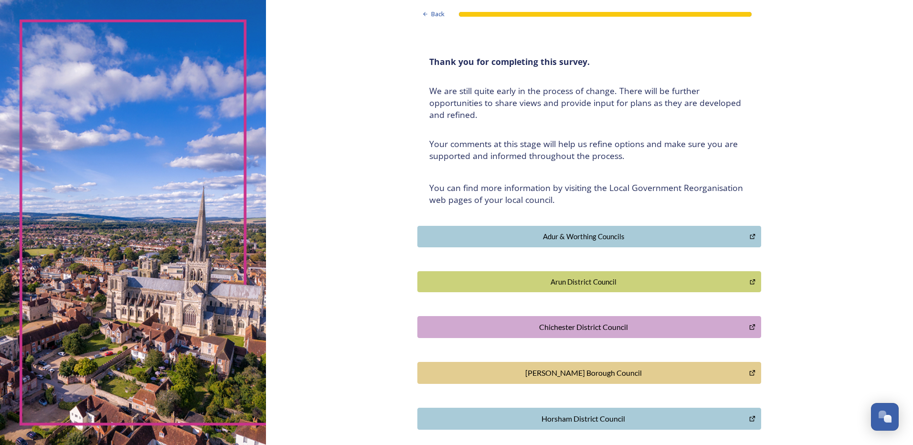
scroll to position [170, 0]
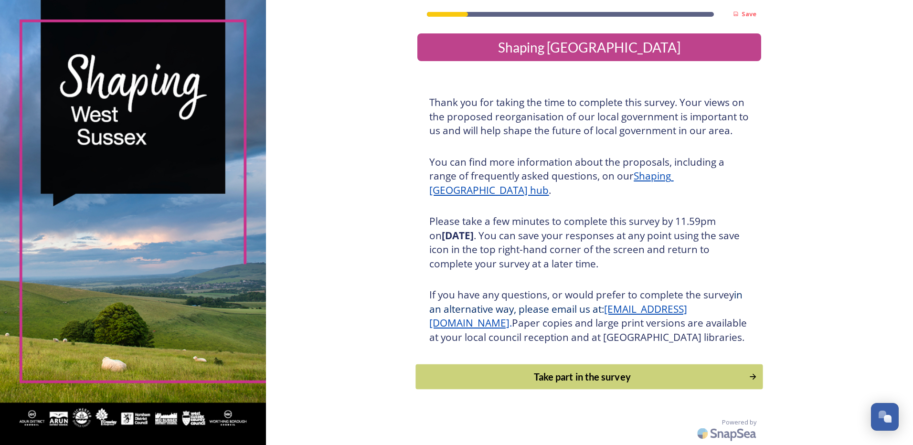
click at [598, 384] on div "Take part in the survey" at bounding box center [582, 377] width 323 height 14
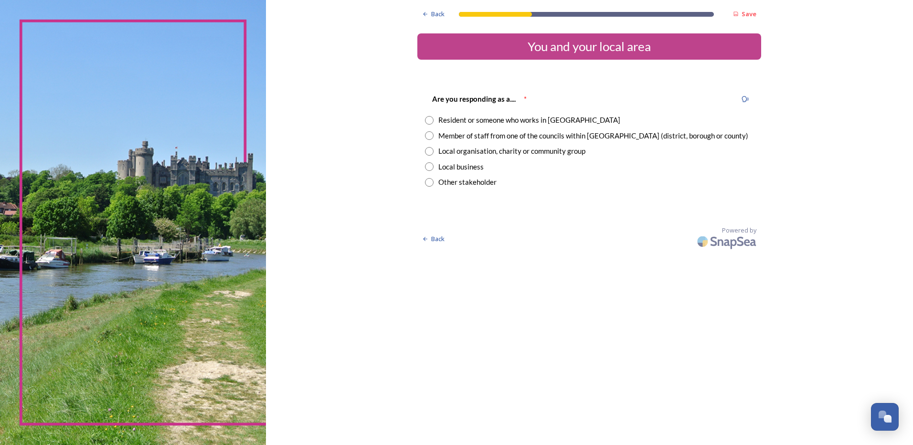
click at [485, 135] on div "Member of staff from one of the councils within West Sussex (district, borough …" at bounding box center [593, 135] width 310 height 11
radio input "true"
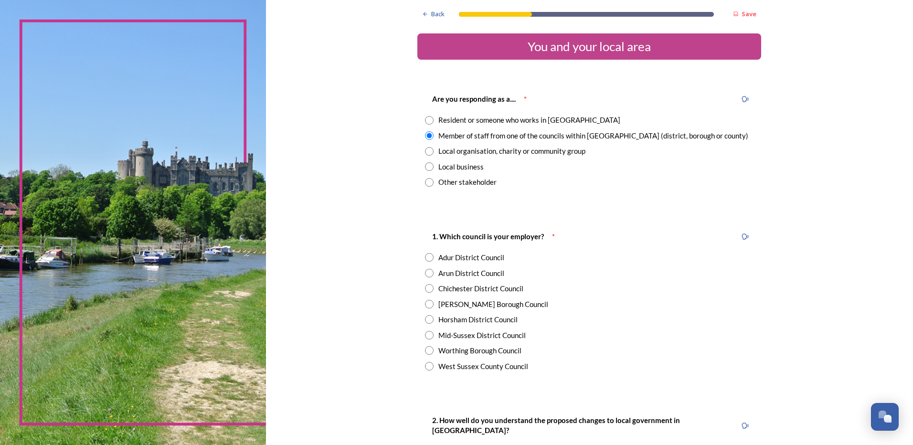
click at [474, 275] on div "Arun District Council" at bounding box center [471, 273] width 66 height 11
radio input "true"
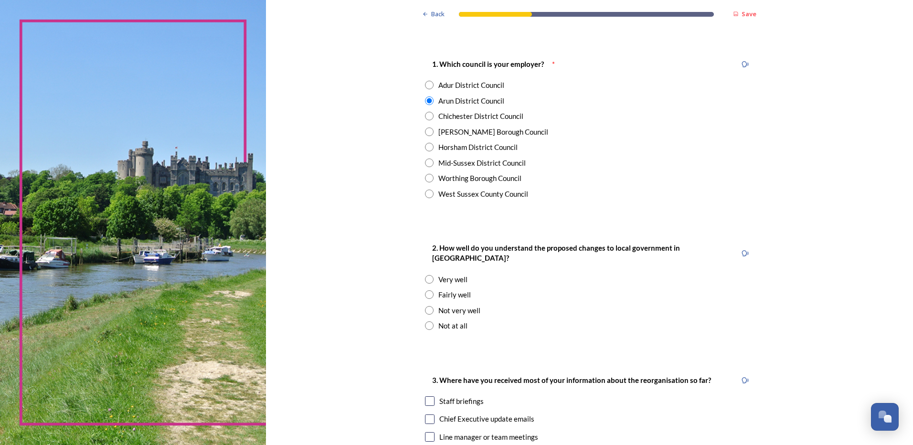
scroll to position [191, 0]
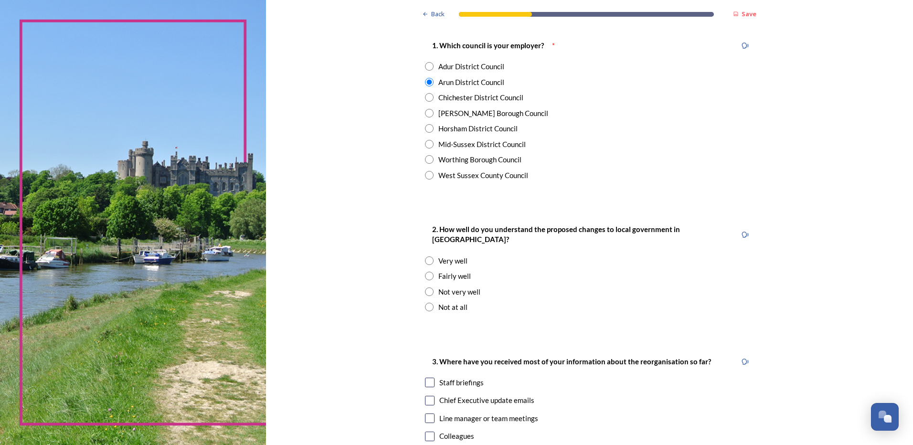
click at [450, 271] on div "Fairly well" at bounding box center [454, 276] width 32 height 11
radio input "true"
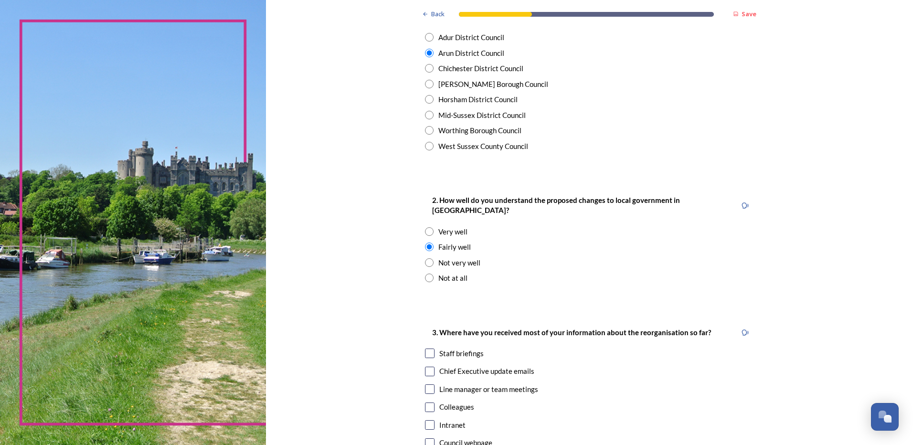
scroll to position [286, 0]
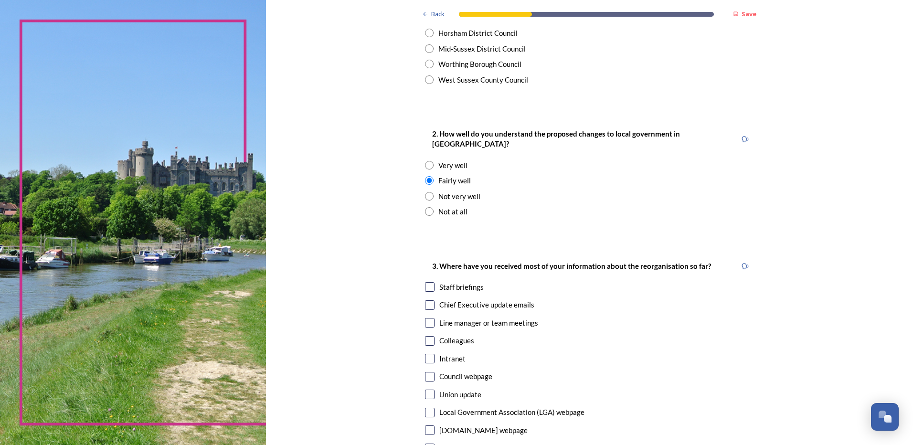
click at [425, 300] on input "checkbox" at bounding box center [430, 305] width 10 height 10
checkbox input "true"
click at [425, 318] on input "checkbox" at bounding box center [430, 323] width 10 height 10
checkbox input "false"
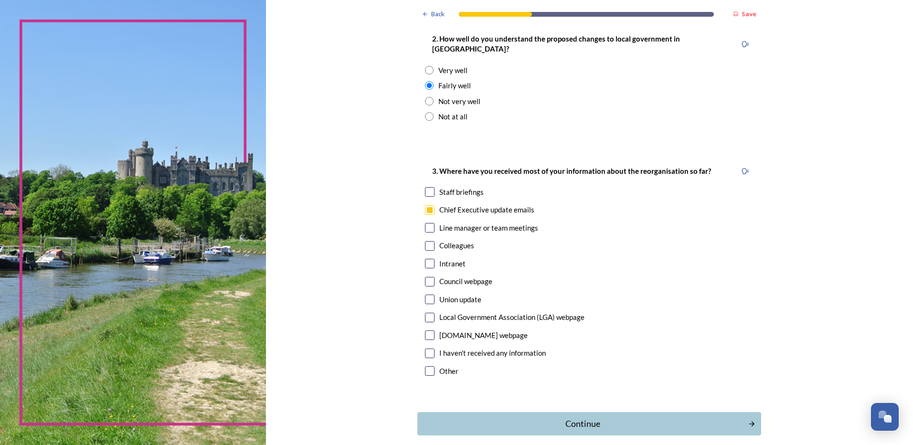
scroll to position [382, 0]
click at [586, 412] on button "Continue" at bounding box center [589, 423] width 347 height 23
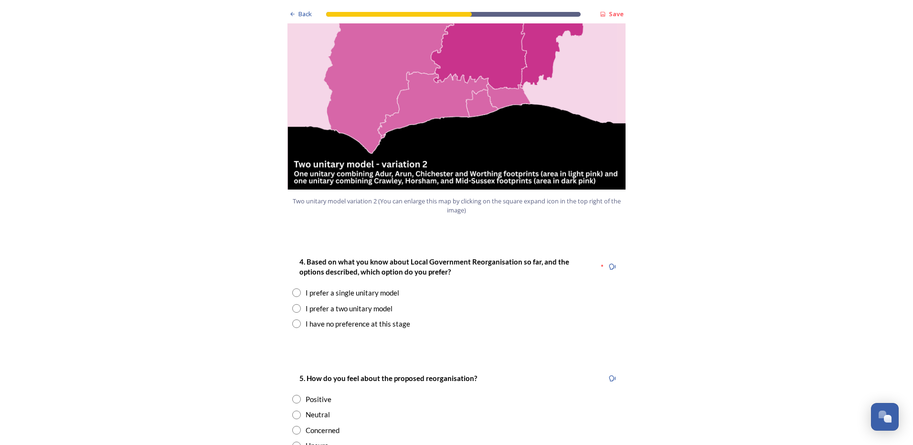
scroll to position [1098, 0]
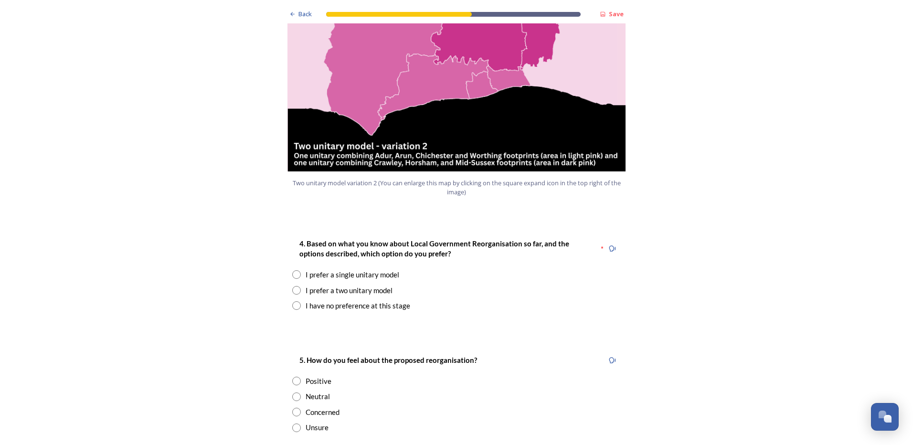
click at [366, 285] on div "I prefer a two unitary model" at bounding box center [349, 290] width 87 height 11
radio input "true"
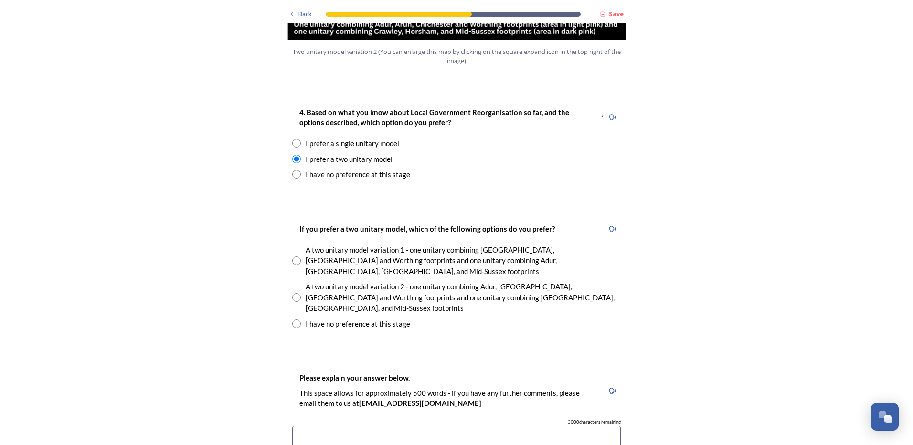
scroll to position [1241, 0]
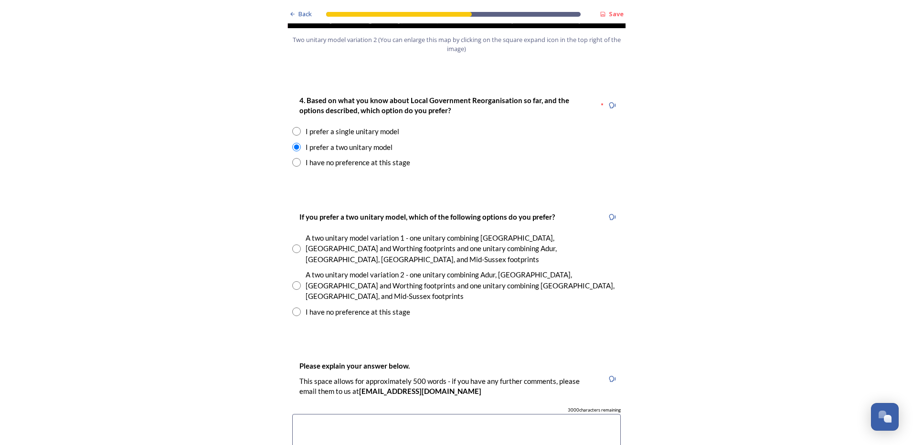
click at [293, 281] on input "radio" at bounding box center [296, 285] width 9 height 9
radio input "true"
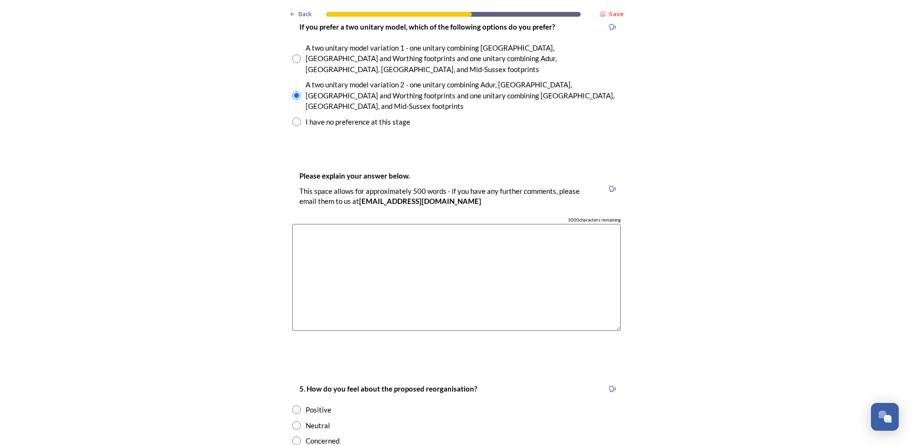
scroll to position [1432, 0]
click at [489, 223] on textarea at bounding box center [456, 276] width 328 height 107
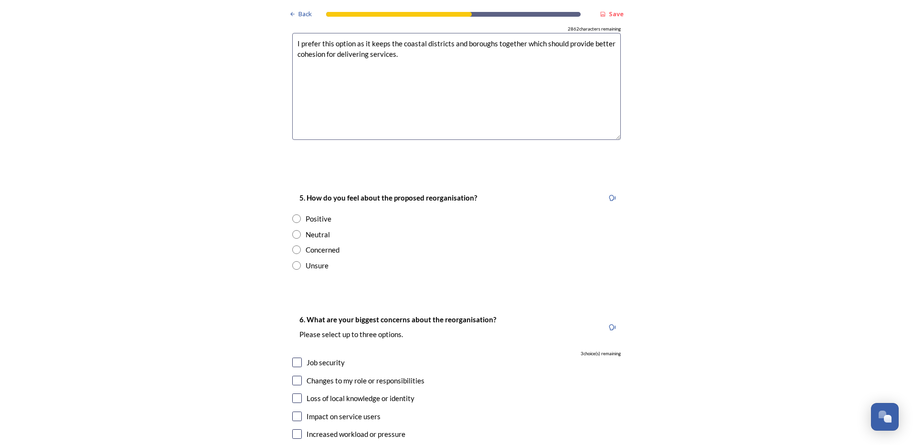
scroll to position [1623, 0]
type textarea "I prefer this option as it keeps the coastal districts and boroughs together wh…"
click at [312, 228] on div "Neutral" at bounding box center [318, 233] width 24 height 11
radio input "true"
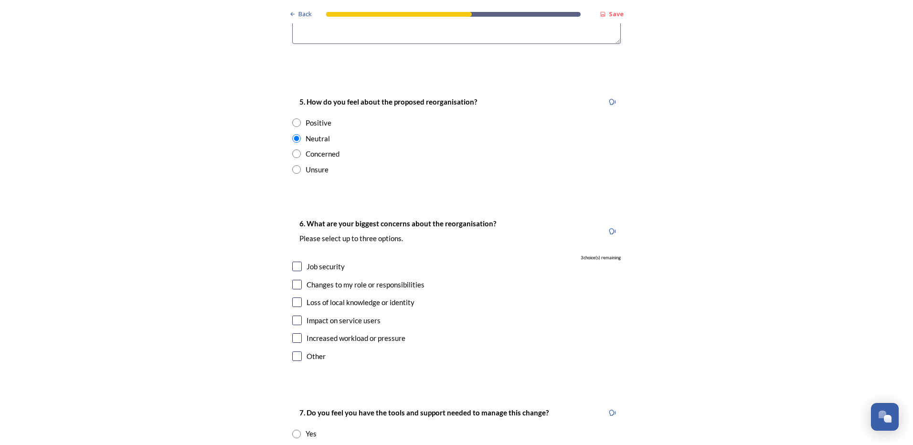
scroll to position [1719, 0]
click at [295, 261] on input "checkbox" at bounding box center [297, 266] width 10 height 10
checkbox input "true"
click at [293, 279] on input "checkbox" at bounding box center [297, 284] width 10 height 10
checkbox input "true"
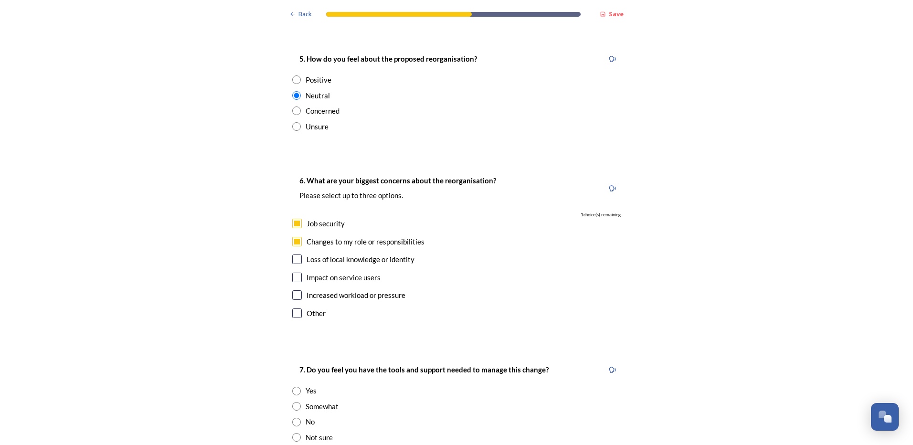
scroll to position [1862, 0]
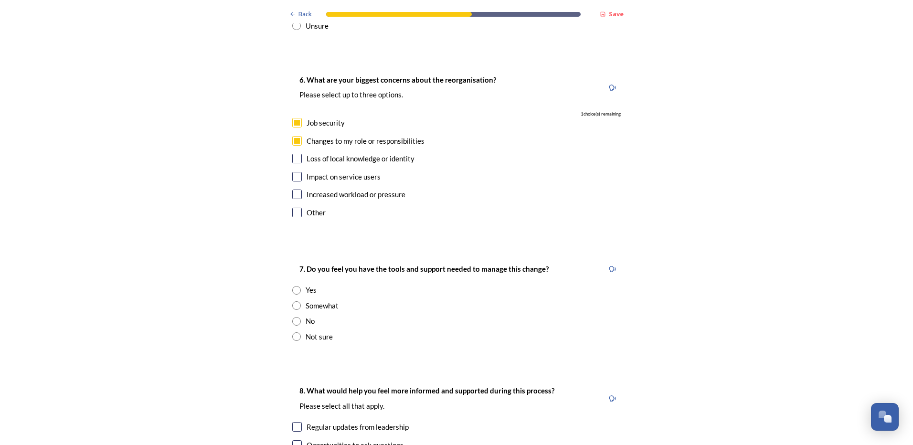
click at [293, 301] on input "radio" at bounding box center [296, 305] width 9 height 9
radio input "true"
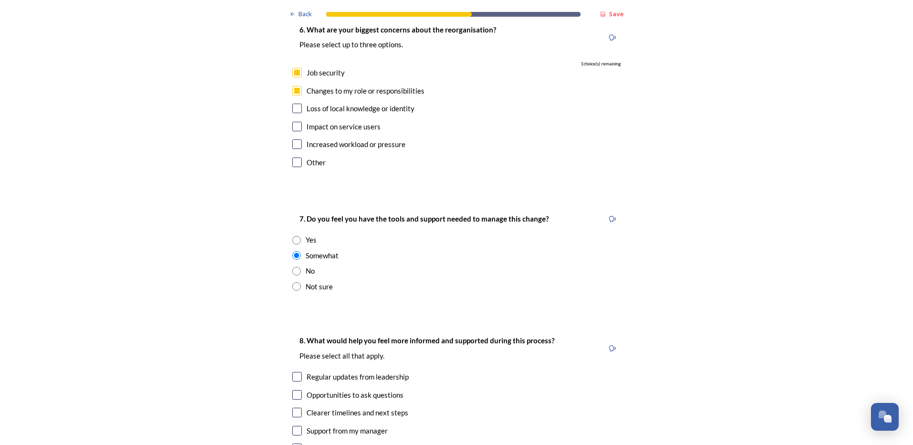
scroll to position [2005, 0]
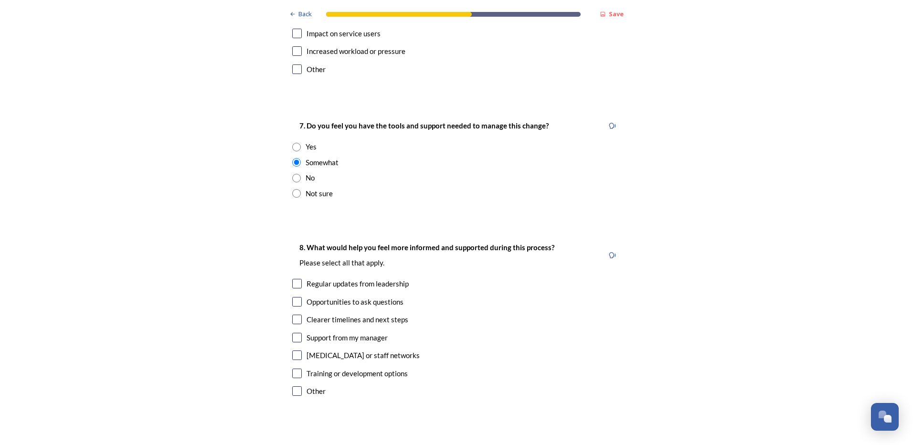
click at [292, 279] on input "checkbox" at bounding box center [297, 284] width 10 height 10
checkbox input "true"
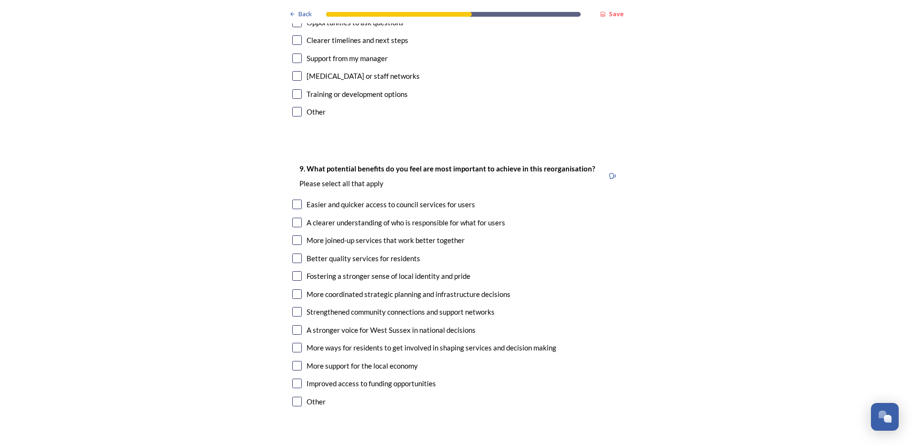
scroll to position [2292, 0]
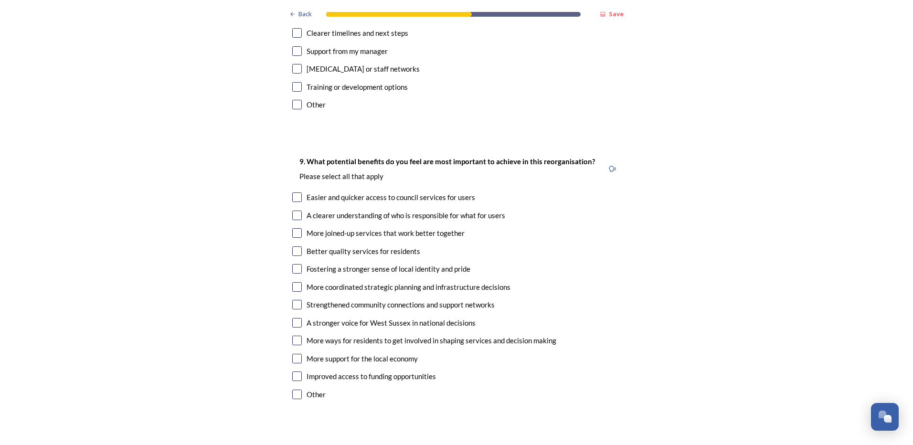
click at [294, 192] on input "checkbox" at bounding box center [297, 197] width 10 height 10
checkbox input "true"
click at [292, 228] on input "checkbox" at bounding box center [297, 233] width 10 height 10
checkbox input "true"
click at [293, 246] on input "checkbox" at bounding box center [297, 251] width 10 height 10
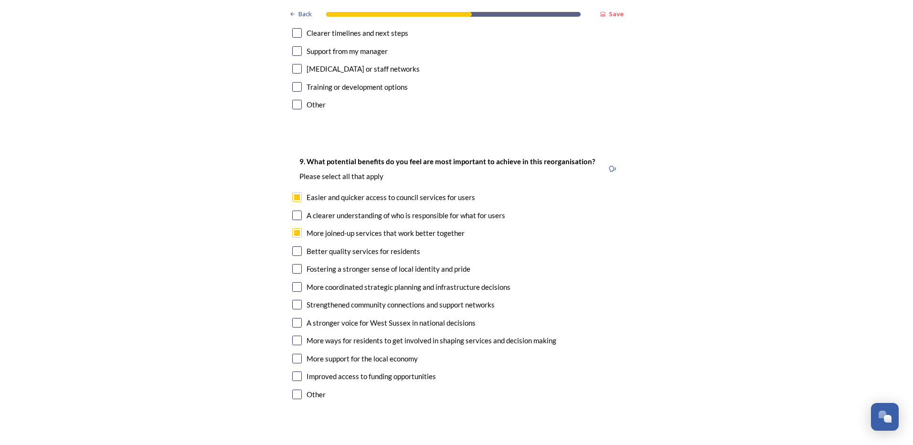
checkbox input "true"
click at [293, 300] on input "checkbox" at bounding box center [297, 305] width 10 height 10
checkbox input "true"
click at [293, 354] on input "checkbox" at bounding box center [297, 359] width 10 height 10
checkbox input "true"
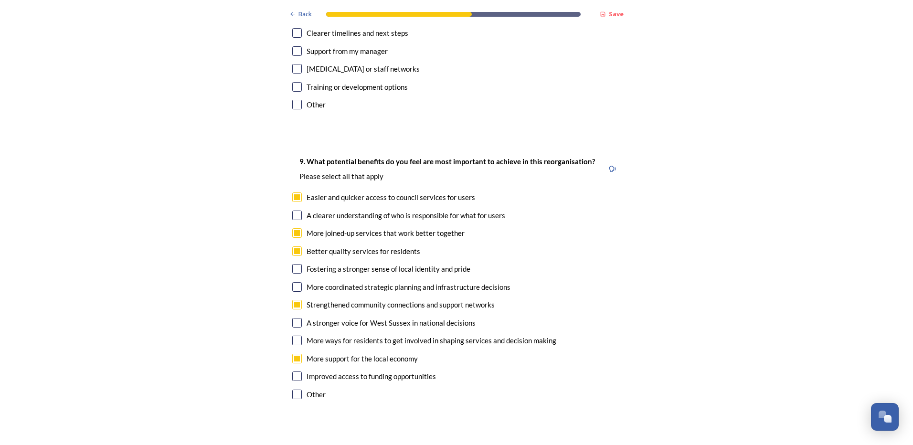
click at [293, 371] on input "checkbox" at bounding box center [297, 376] width 10 height 10
checkbox input "true"
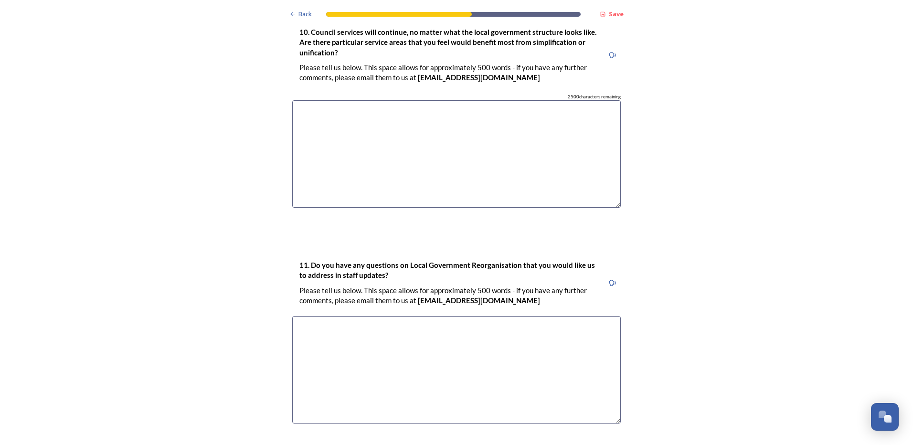
scroll to position [2761, 0]
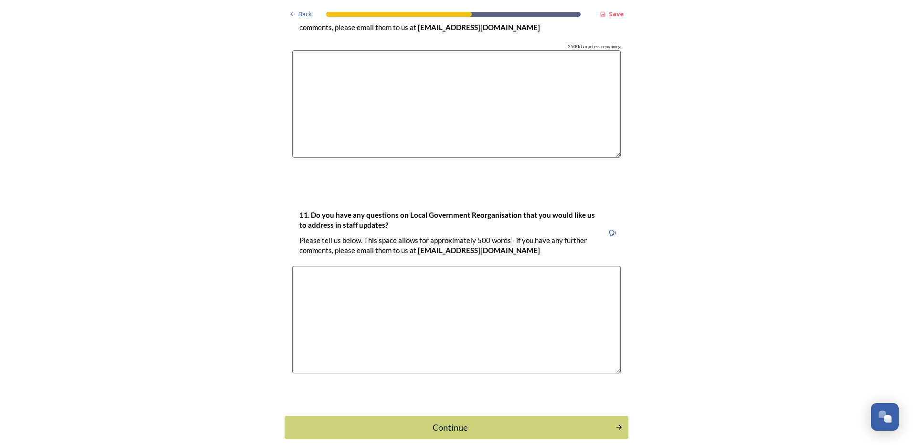
click at [440, 421] on div "Continue" at bounding box center [450, 427] width 320 height 13
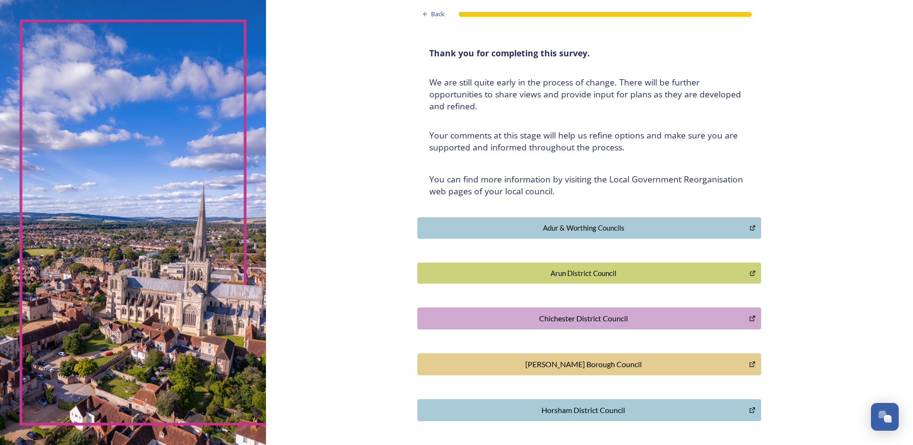
scroll to position [0, 0]
